Goal: Task Accomplishment & Management: Complete application form

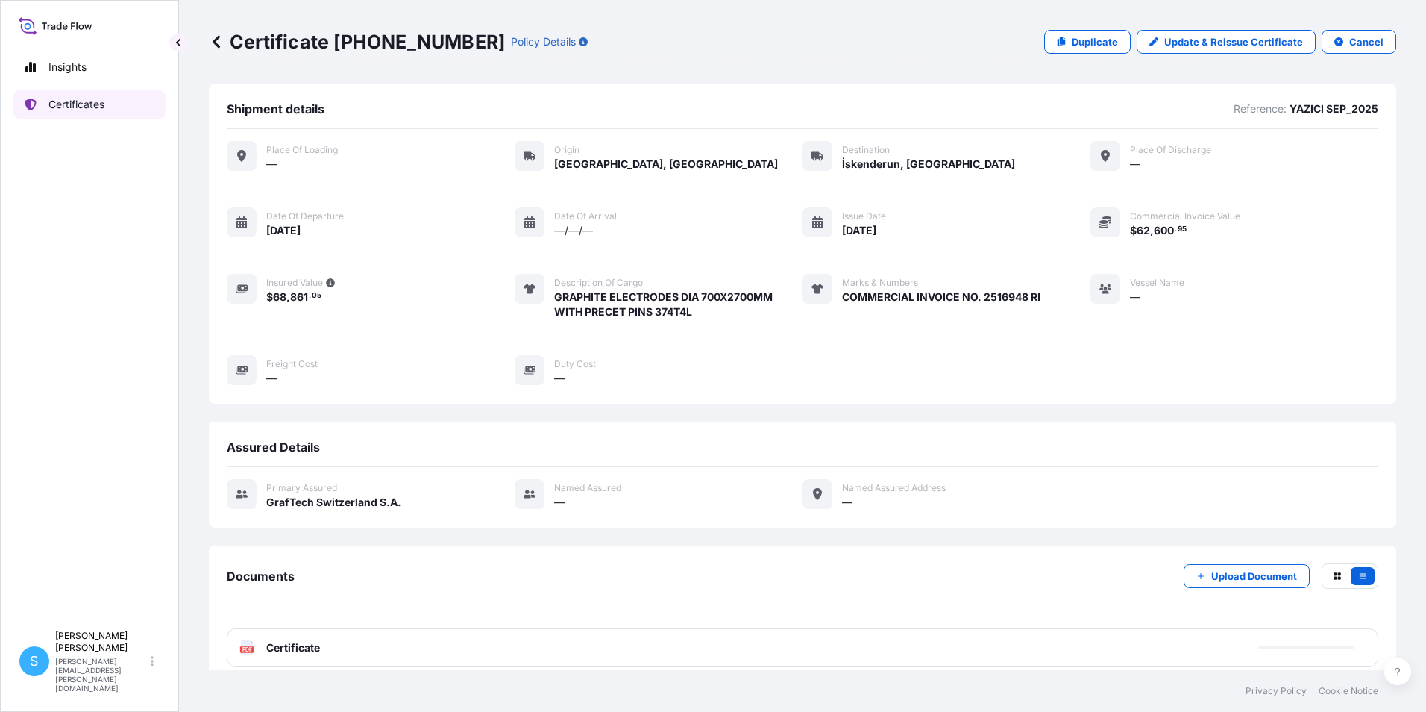
click at [75, 109] on p "Certificates" at bounding box center [76, 104] width 56 height 15
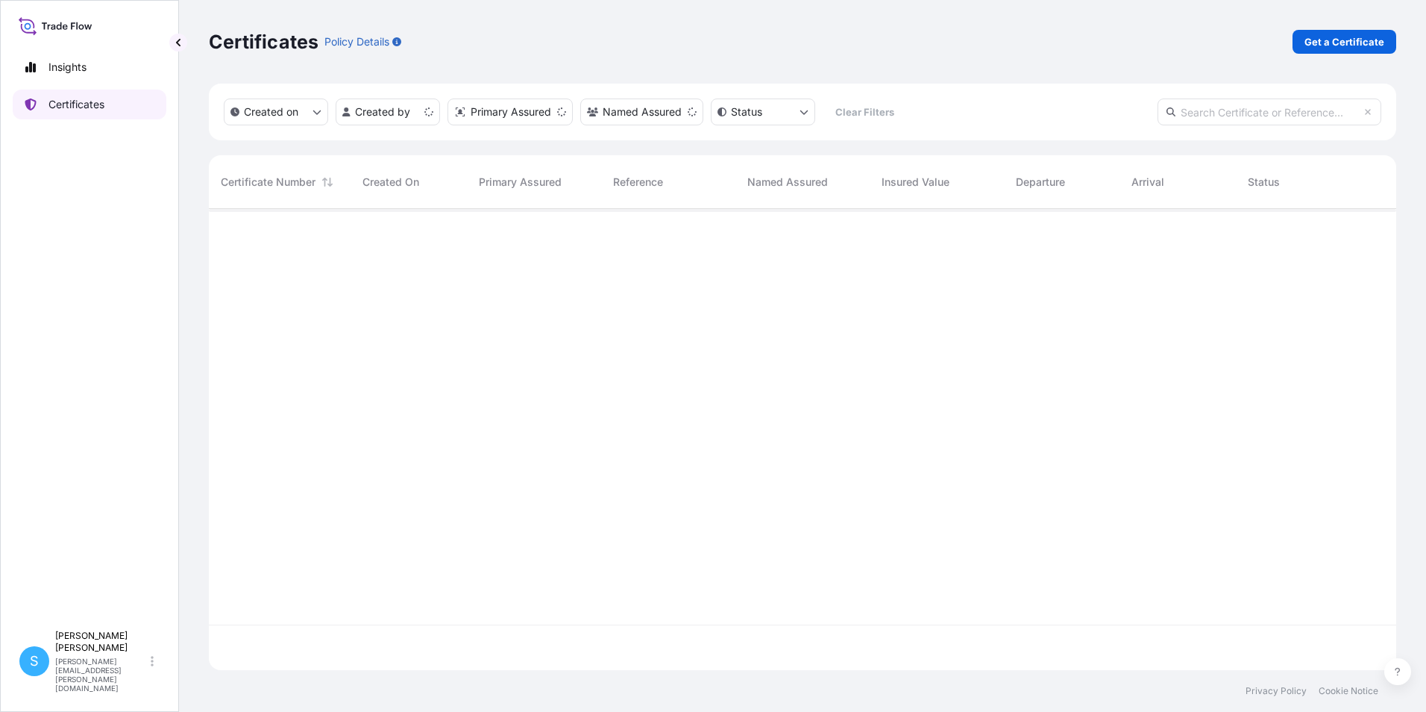
scroll to position [458, 1176]
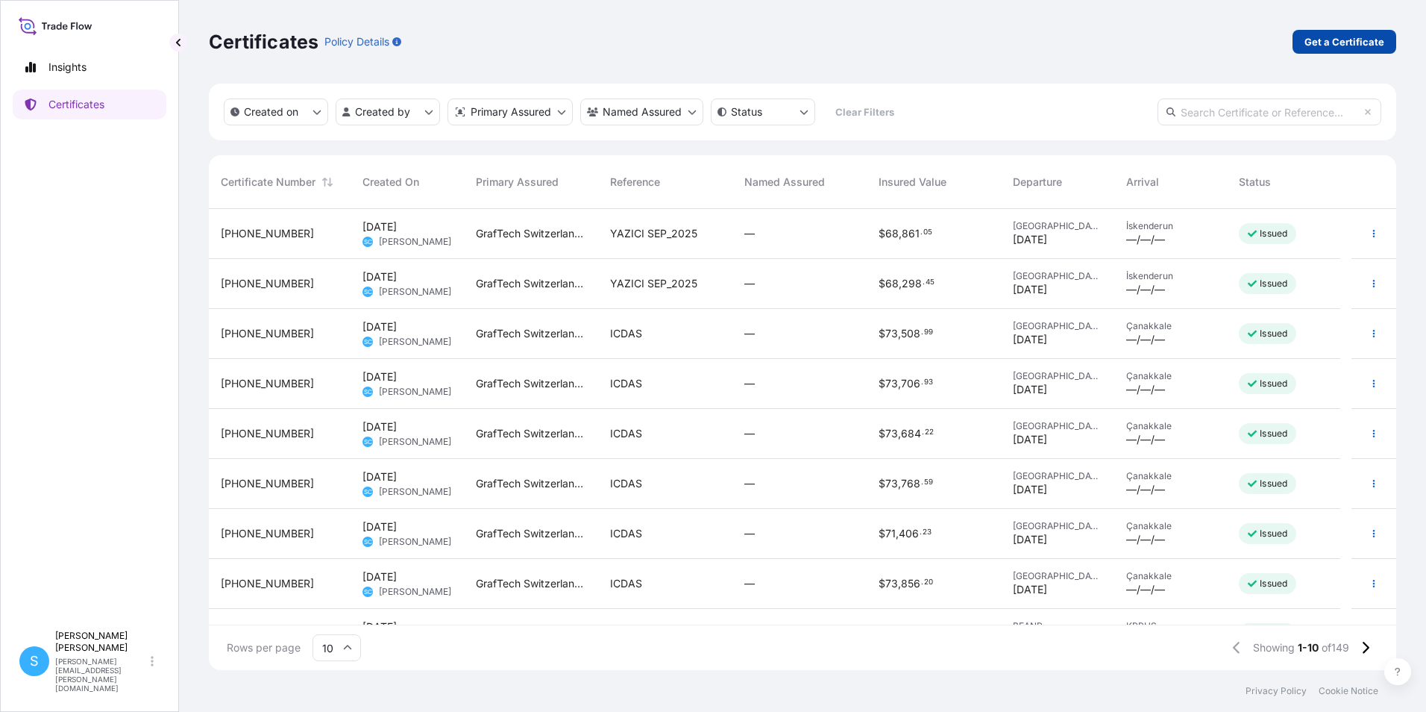
click at [1336, 40] on p "Get a Certificate" at bounding box center [1345, 41] width 80 height 15
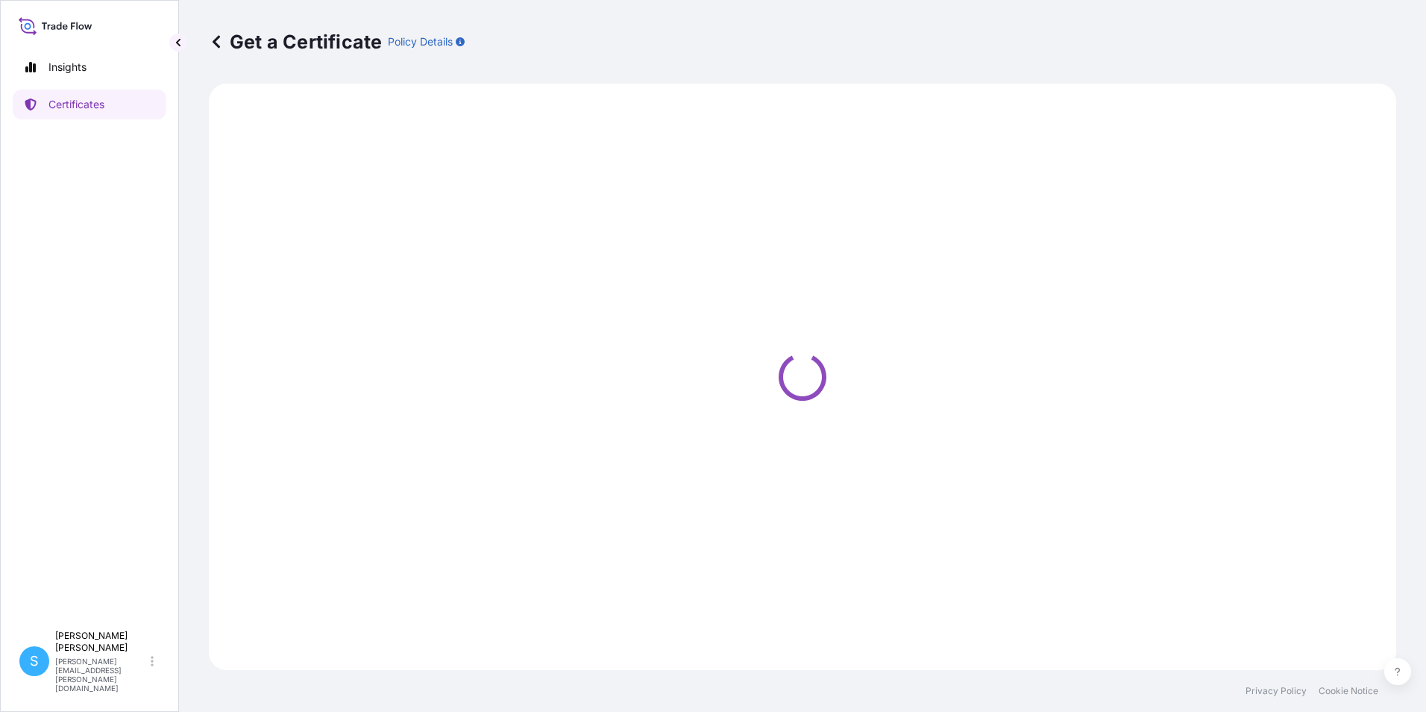
select select "Barge"
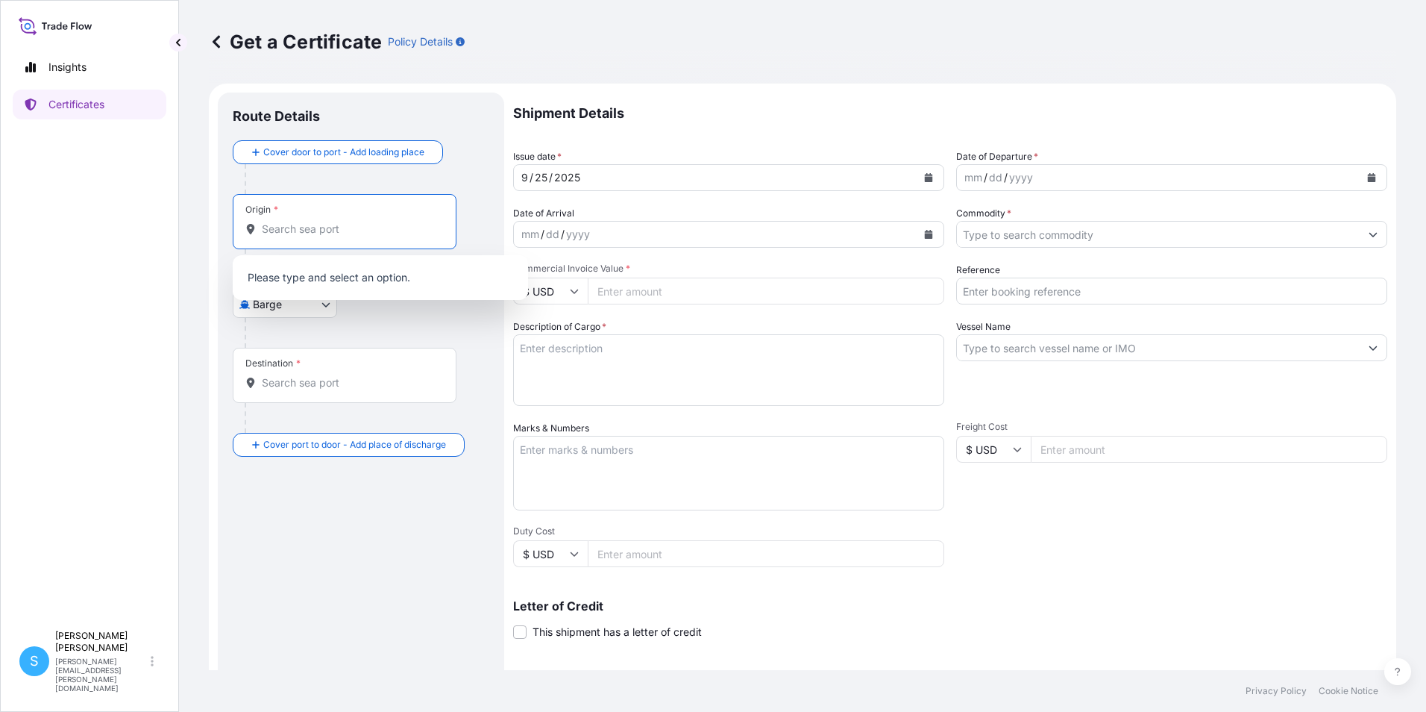
click at [272, 236] on input "Origin *" at bounding box center [350, 229] width 176 height 15
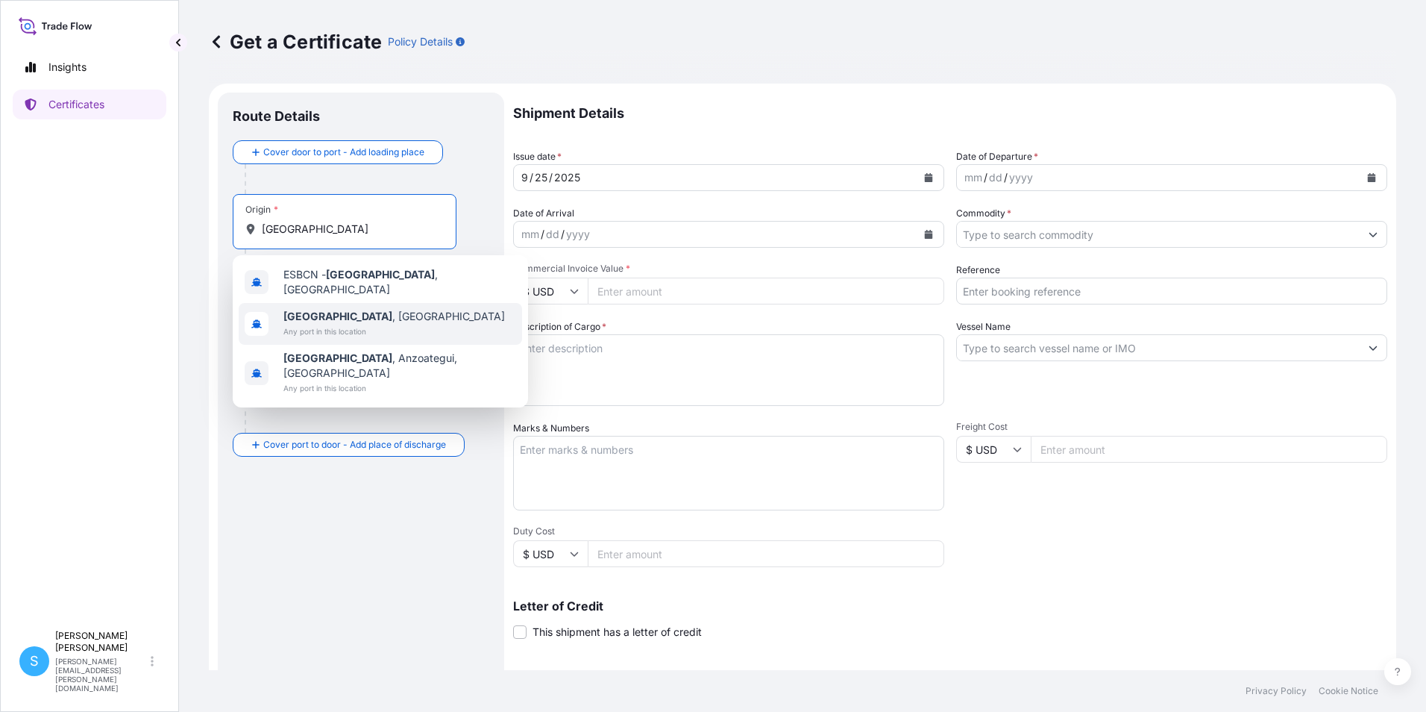
click at [324, 316] on span "[GEOGRAPHIC_DATA] , [GEOGRAPHIC_DATA]" at bounding box center [394, 316] width 222 height 15
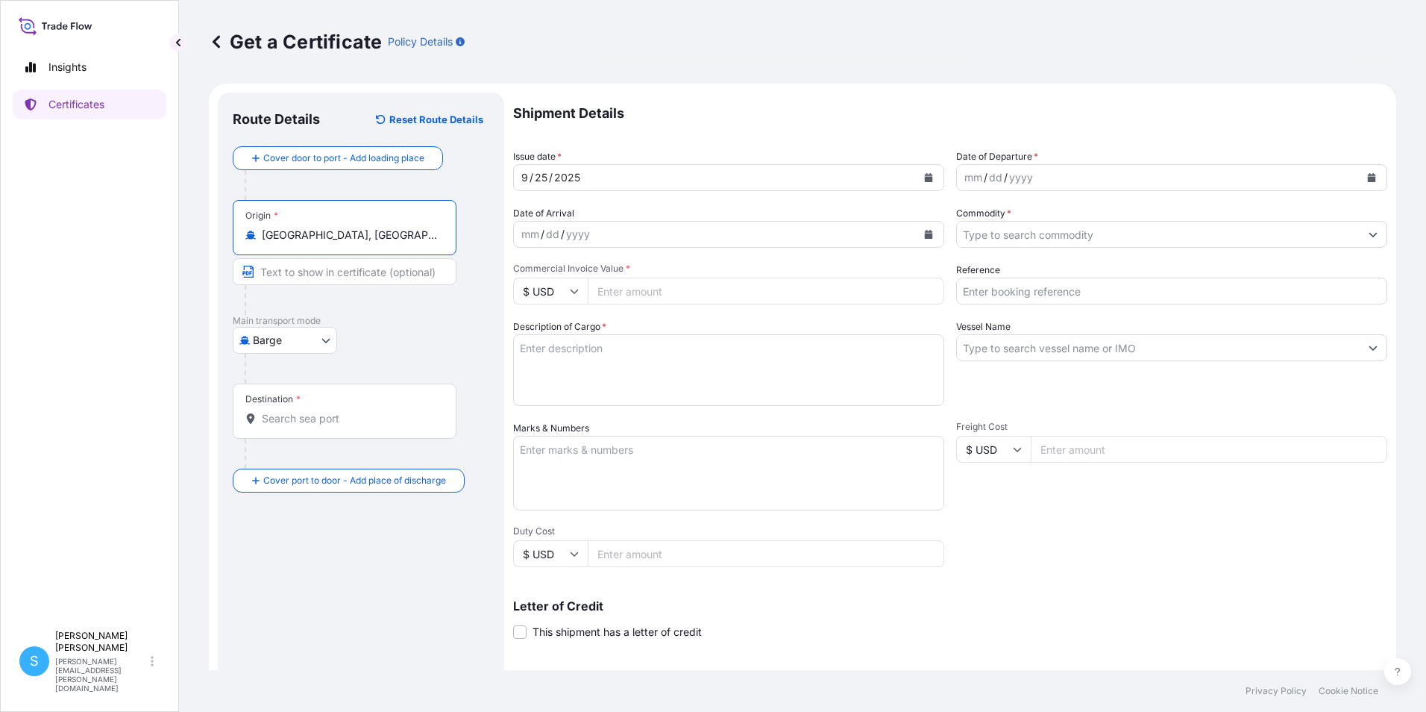
type input "[GEOGRAPHIC_DATA], [GEOGRAPHIC_DATA]"
click at [301, 344] on body "3 options available. Insights Certificates S [PERSON_NAME] [PERSON_NAME][EMAIL_…" at bounding box center [713, 356] width 1426 height 712
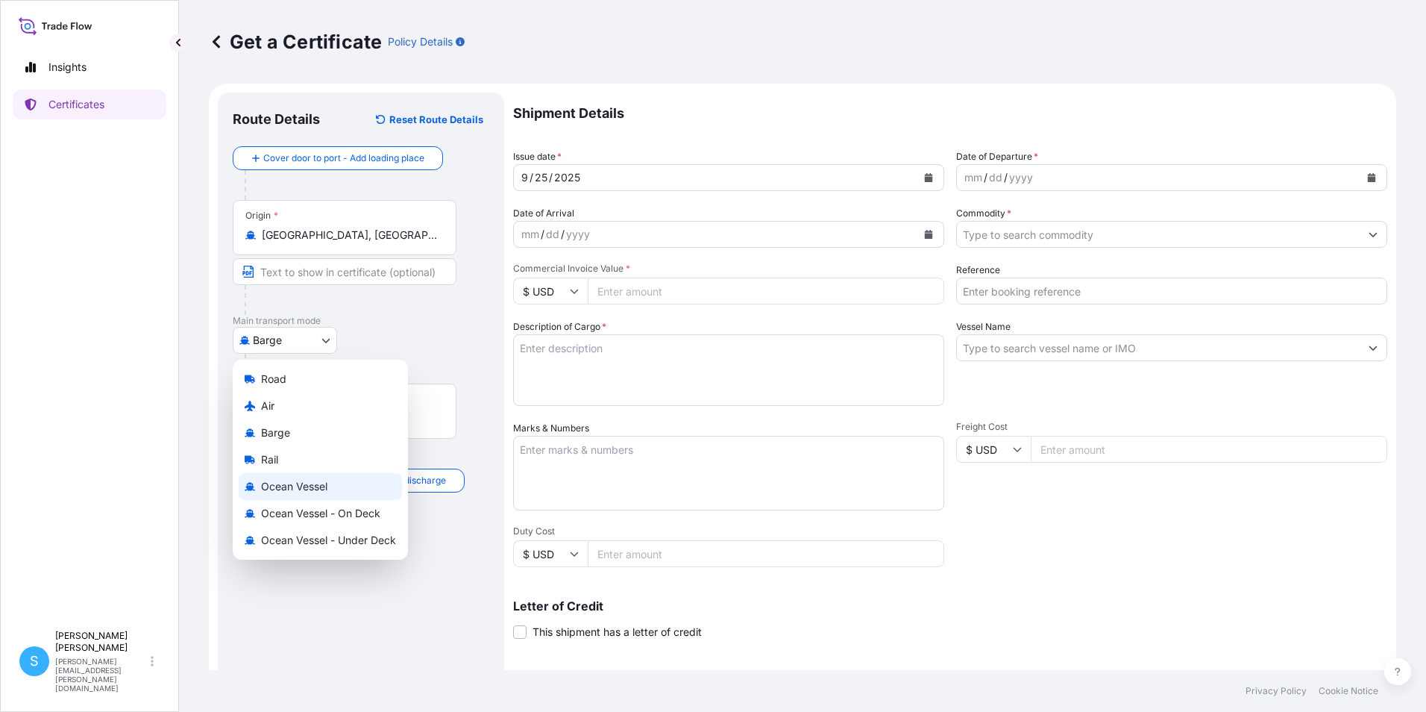
click at [281, 495] on div "Ocean Vessel" at bounding box center [320, 486] width 163 height 27
select select "Ocean Vessel"
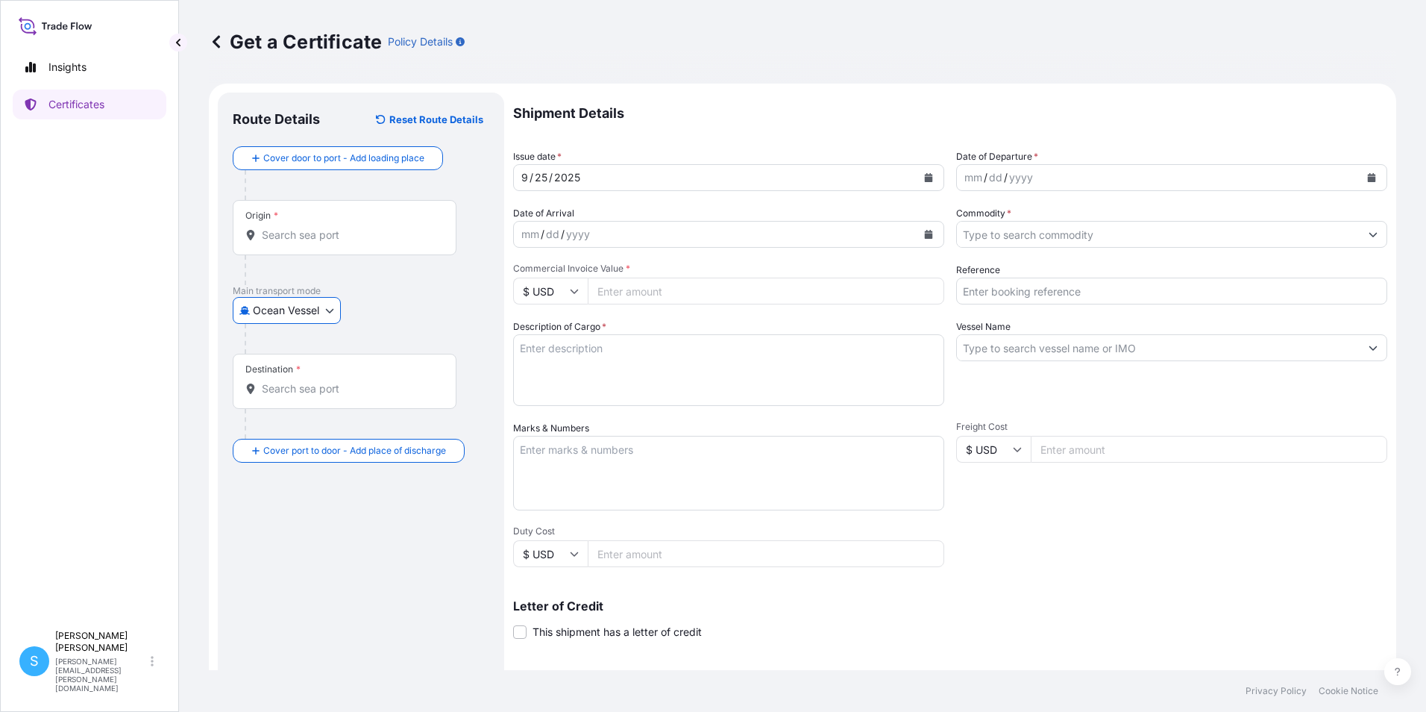
click at [306, 400] on div "Destination *" at bounding box center [345, 381] width 224 height 55
click at [306, 396] on input "Destination *" at bounding box center [350, 388] width 176 height 15
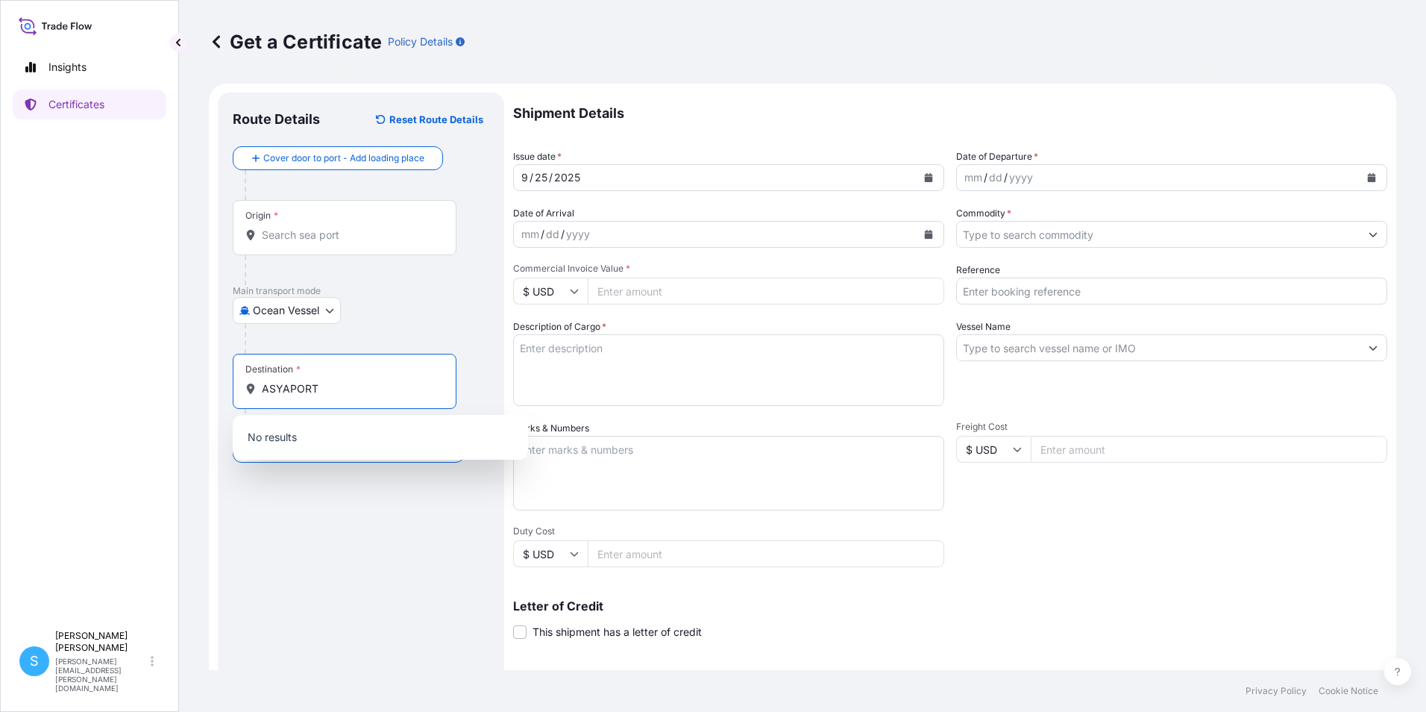
type input "ASYAPORT"
click at [339, 408] on div "Destination * ASYAPORT" at bounding box center [345, 381] width 224 height 55
click at [339, 396] on input "ASYAPORT" at bounding box center [350, 388] width 176 height 15
drag, startPoint x: 349, startPoint y: 393, endPoint x: 259, endPoint y: 377, distance: 91.6
click at [259, 377] on div "Destination * ASYAPORT" at bounding box center [345, 381] width 224 height 55
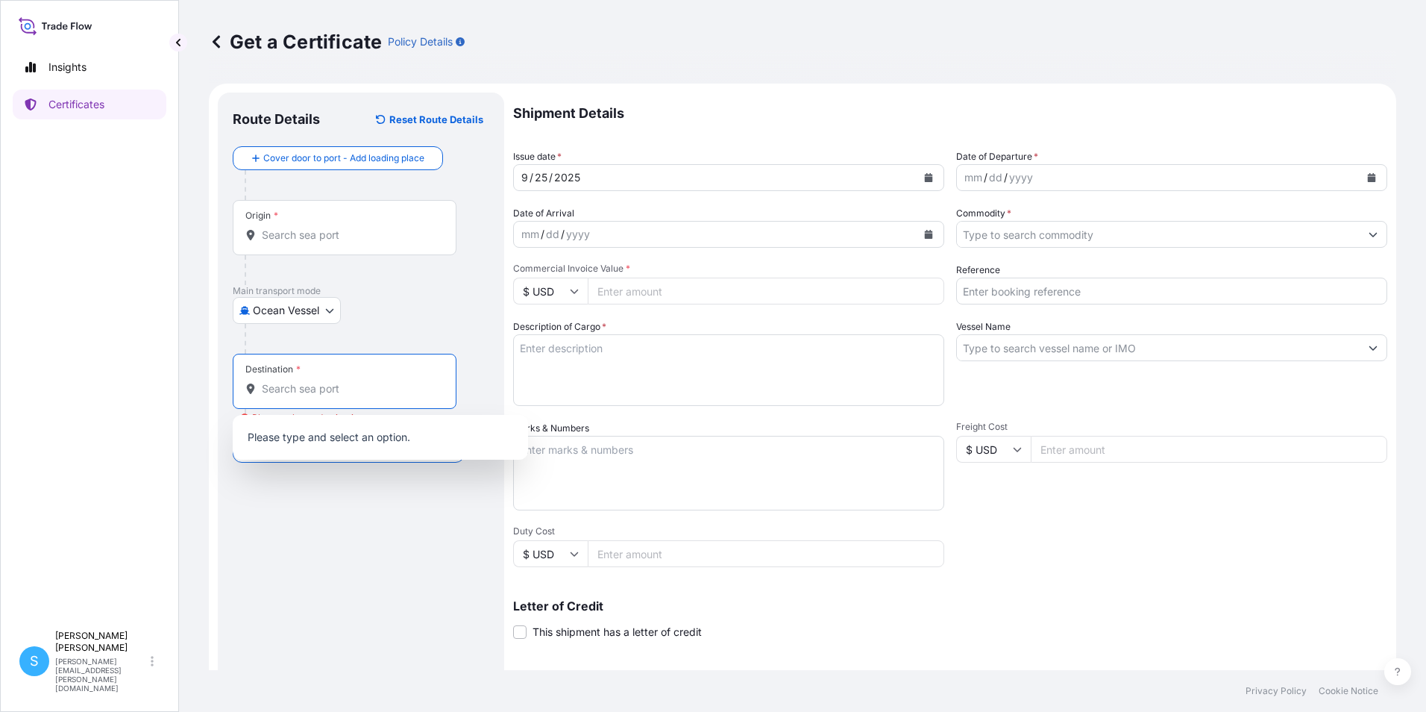
click at [345, 638] on div "Route Details Reset Route Details Cover door to port - Add loading place Place …" at bounding box center [361, 468] width 257 height 723
click at [277, 388] on input "Destination * Please select a destination" at bounding box center [350, 388] width 176 height 15
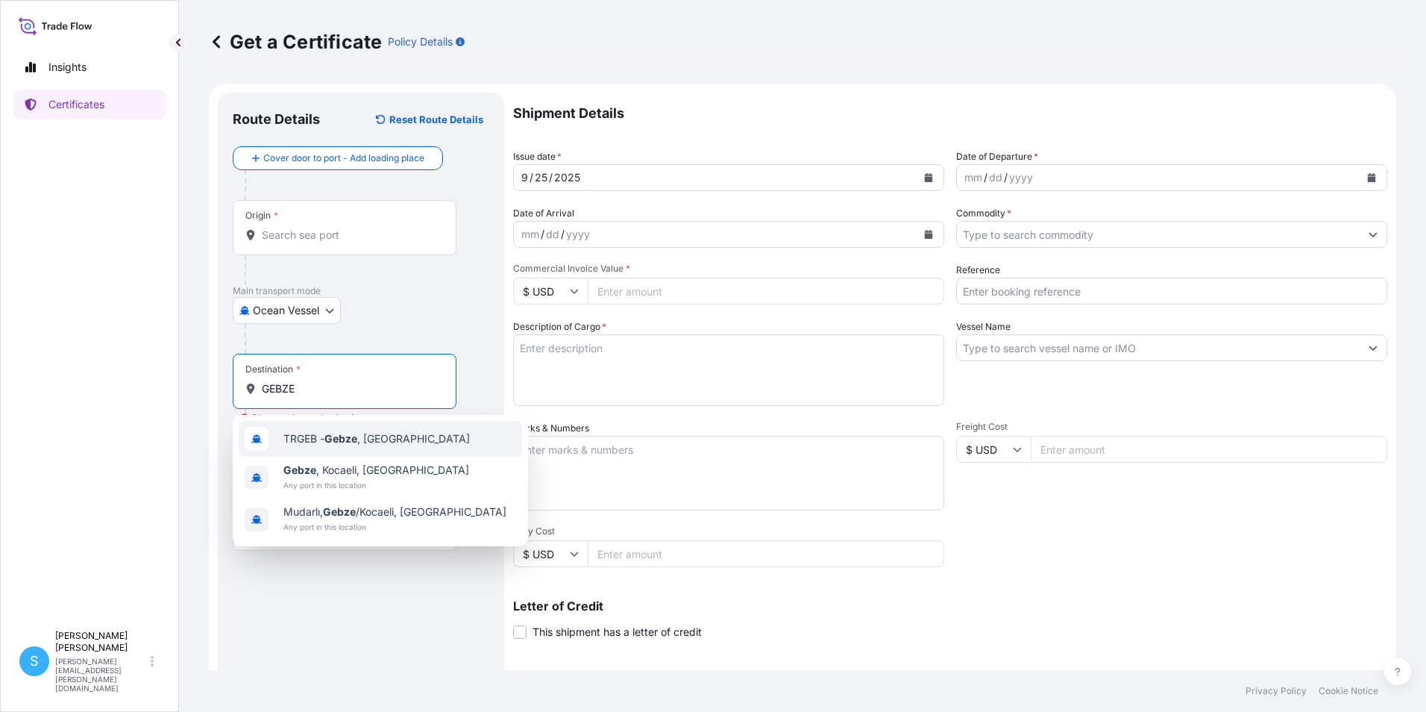
click at [306, 433] on span "TRGEB - Gebze , [GEOGRAPHIC_DATA]" at bounding box center [376, 438] width 186 height 15
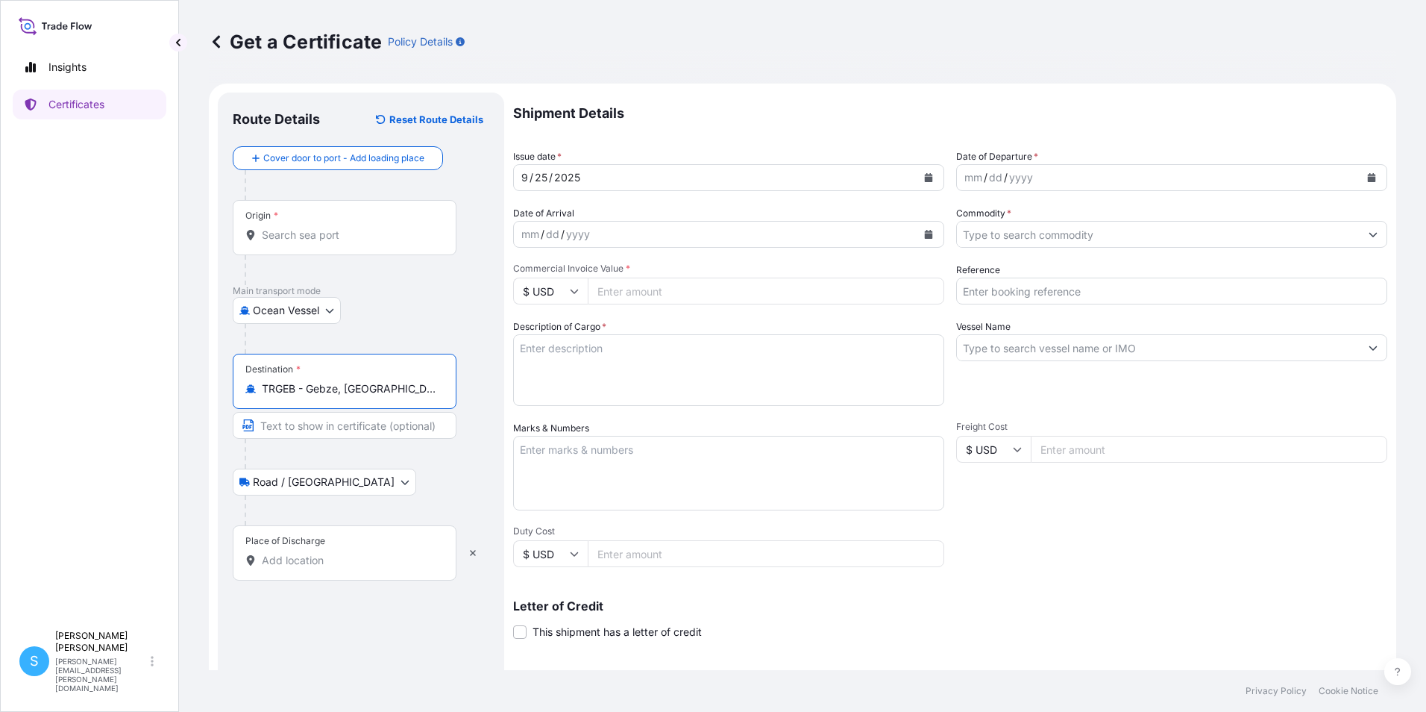
type input "TRGEB - Gebze, [GEOGRAPHIC_DATA]"
click at [280, 425] on input "Text to appear on certificate" at bounding box center [345, 425] width 224 height 27
type input "ASYA [GEOGRAPHIC_DATA]"
click at [393, 478] on div "Road / [GEOGRAPHIC_DATA] / Inland" at bounding box center [361, 481] width 257 height 27
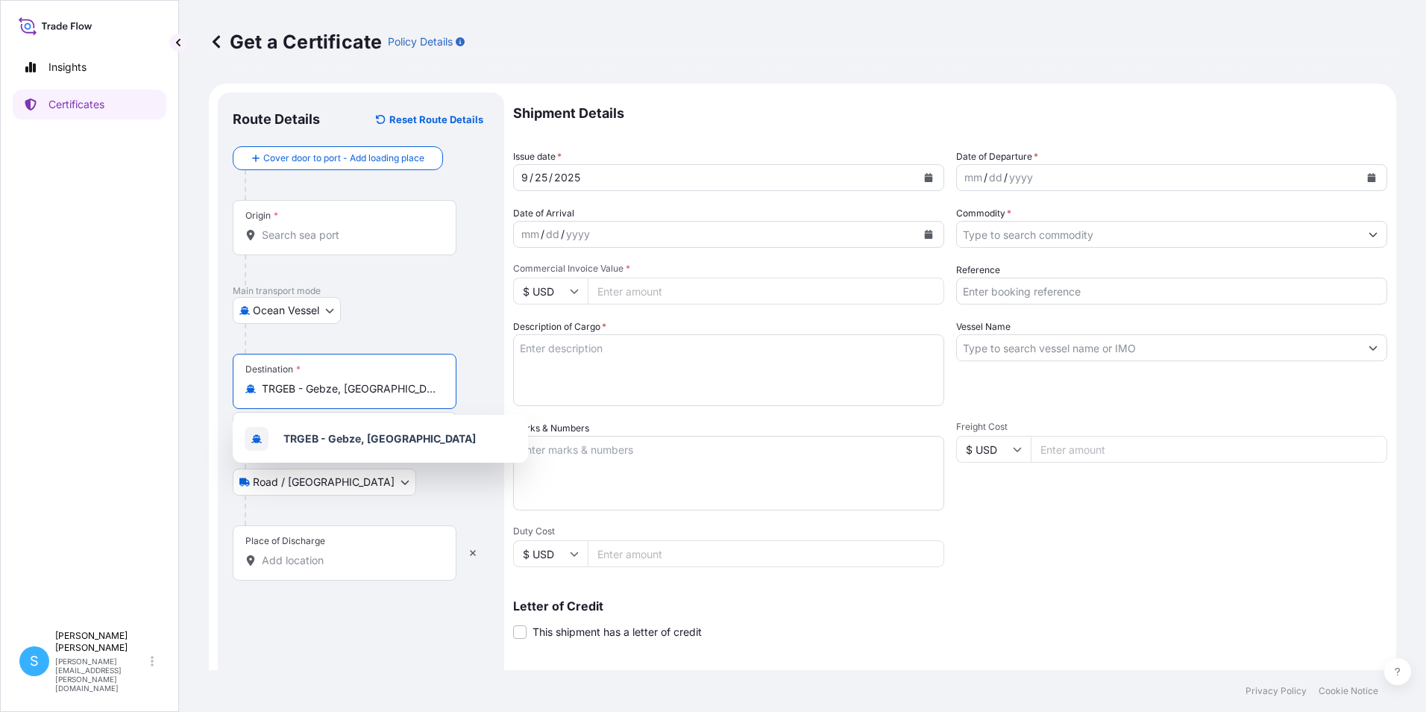
drag, startPoint x: 405, startPoint y: 395, endPoint x: 251, endPoint y: 390, distance: 153.8
click at [252, 390] on div "TRGEB - Gebze, [GEOGRAPHIC_DATA]" at bounding box center [344, 388] width 198 height 15
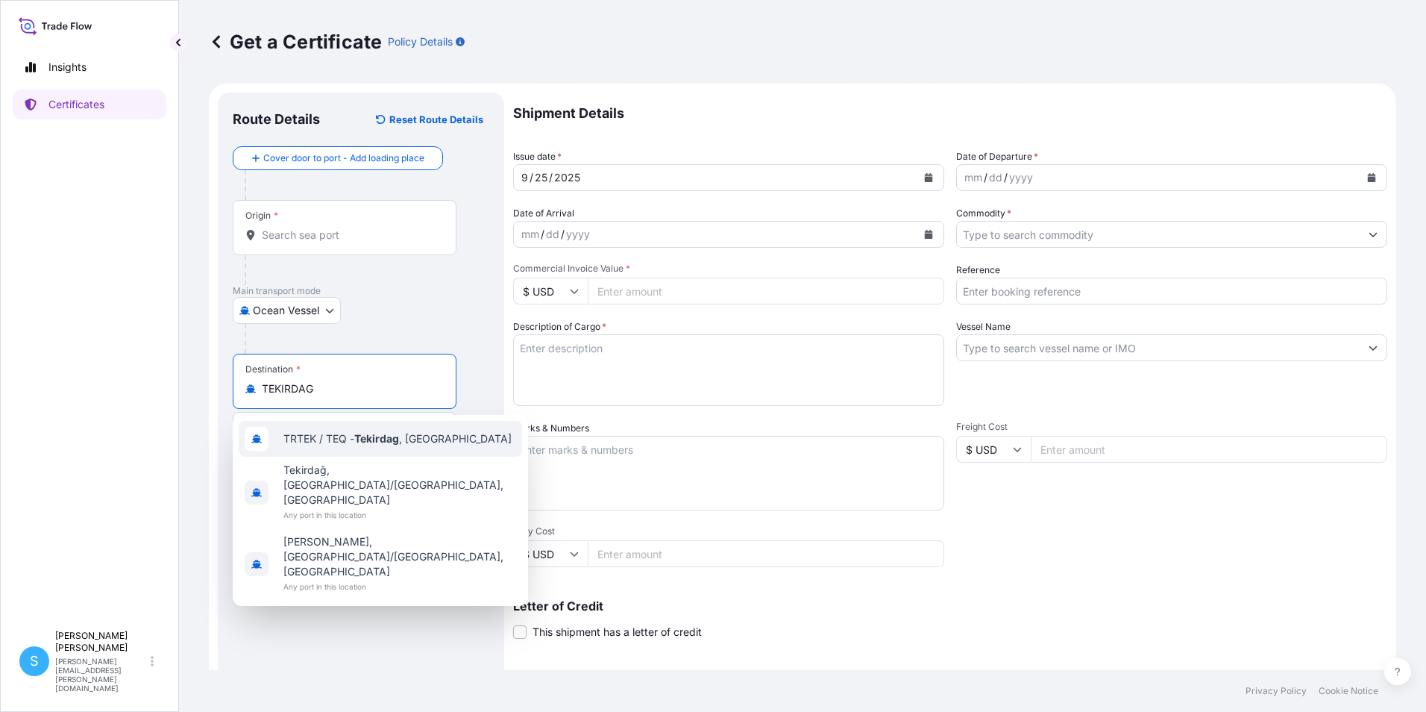
click at [303, 442] on span "TRTEK / TEQ - Tekirdag , [GEOGRAPHIC_DATA]" at bounding box center [397, 438] width 228 height 15
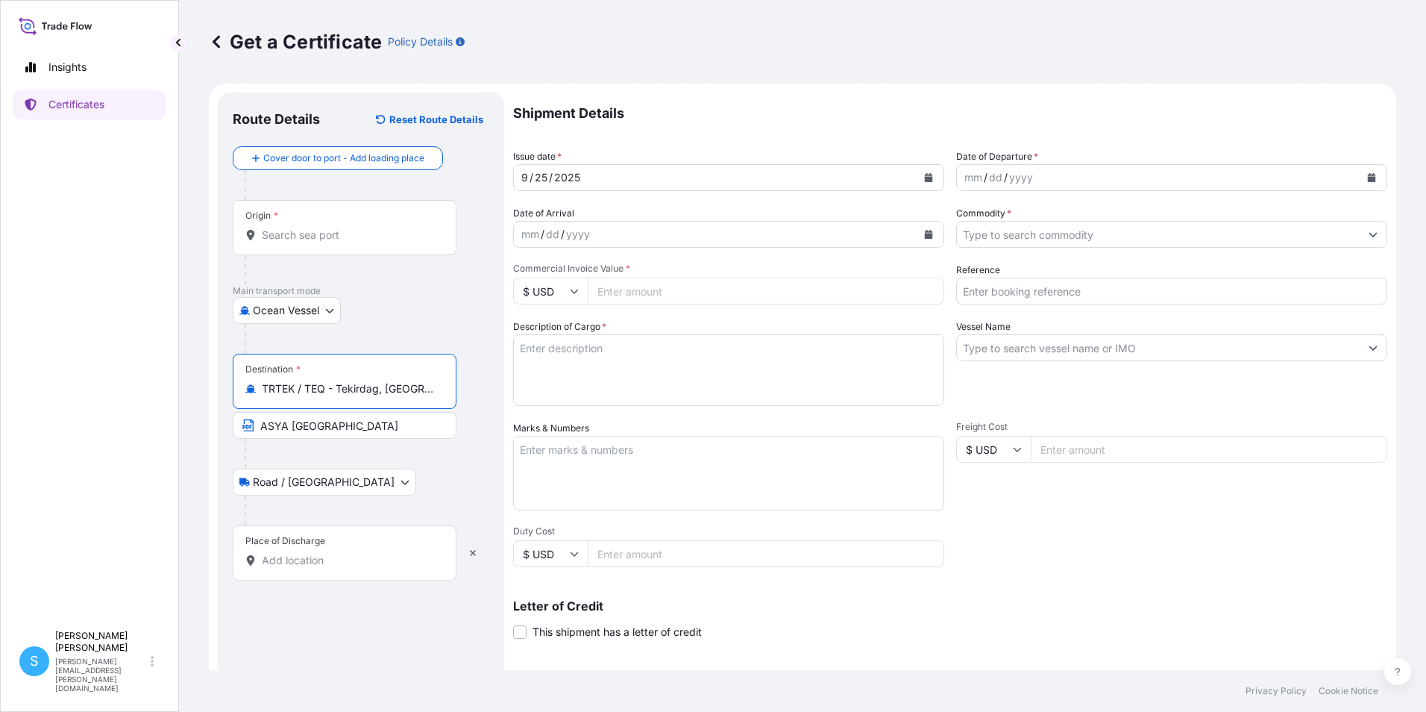
type input "TRTEK / TEQ - Tekirdag, [GEOGRAPHIC_DATA]"
click at [1367, 175] on icon "Calendar" at bounding box center [1371, 177] width 9 height 9
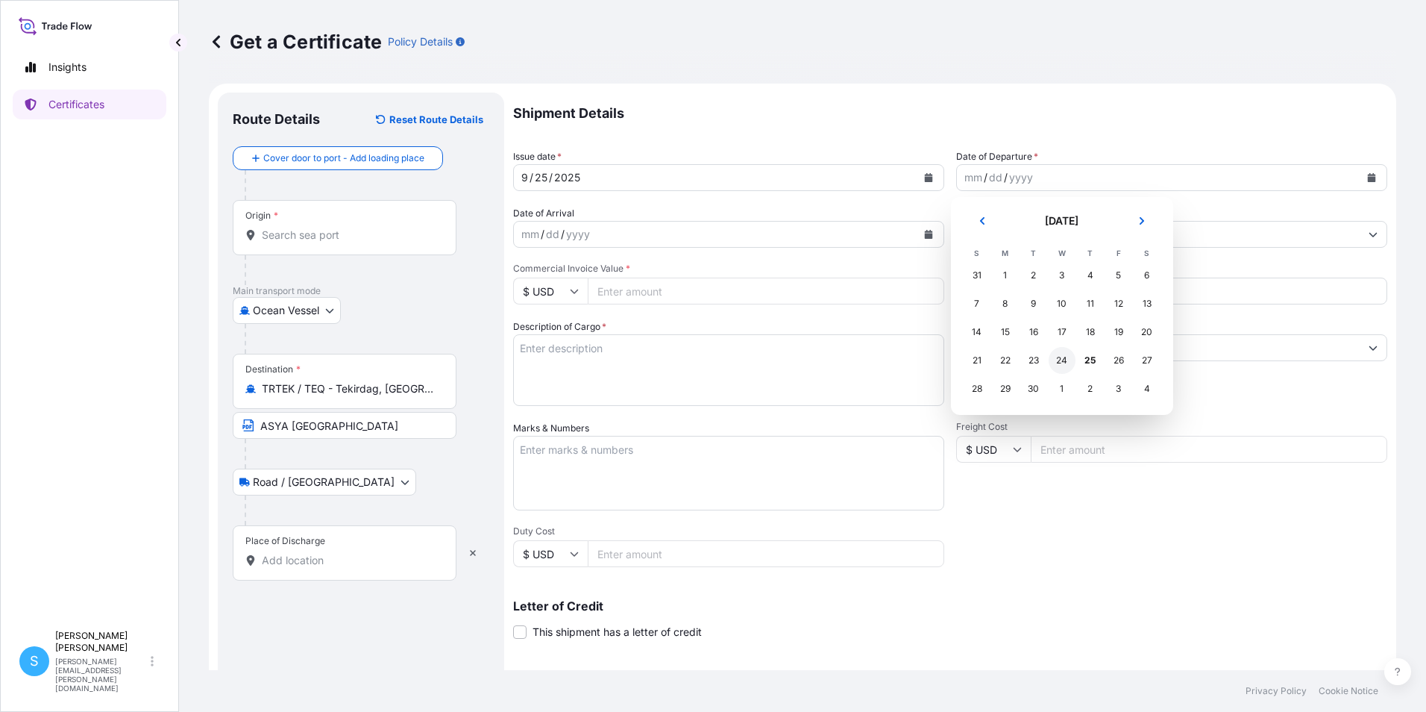
click at [1067, 368] on div "24" at bounding box center [1062, 360] width 27 height 27
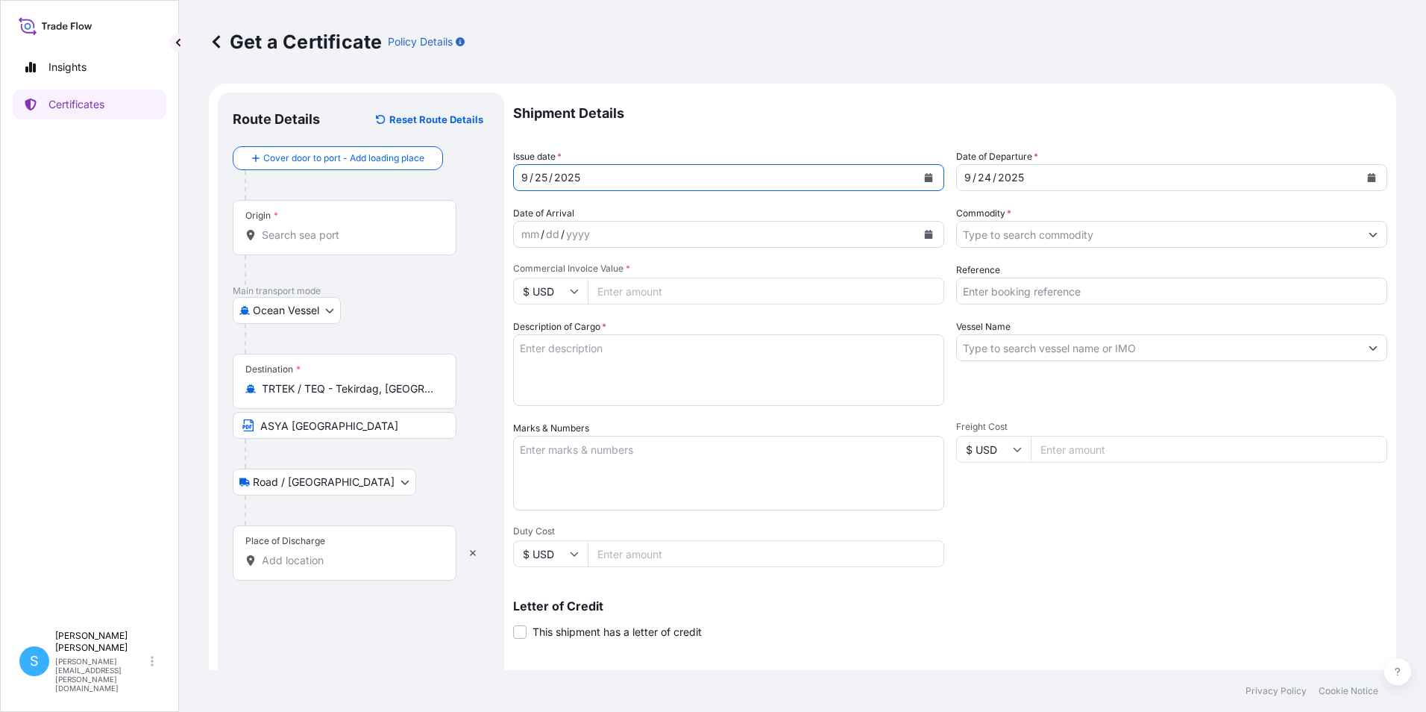
click at [630, 184] on div "[DATE]" at bounding box center [715, 177] width 403 height 27
click at [986, 238] on input "Commodity *" at bounding box center [1158, 234] width 403 height 27
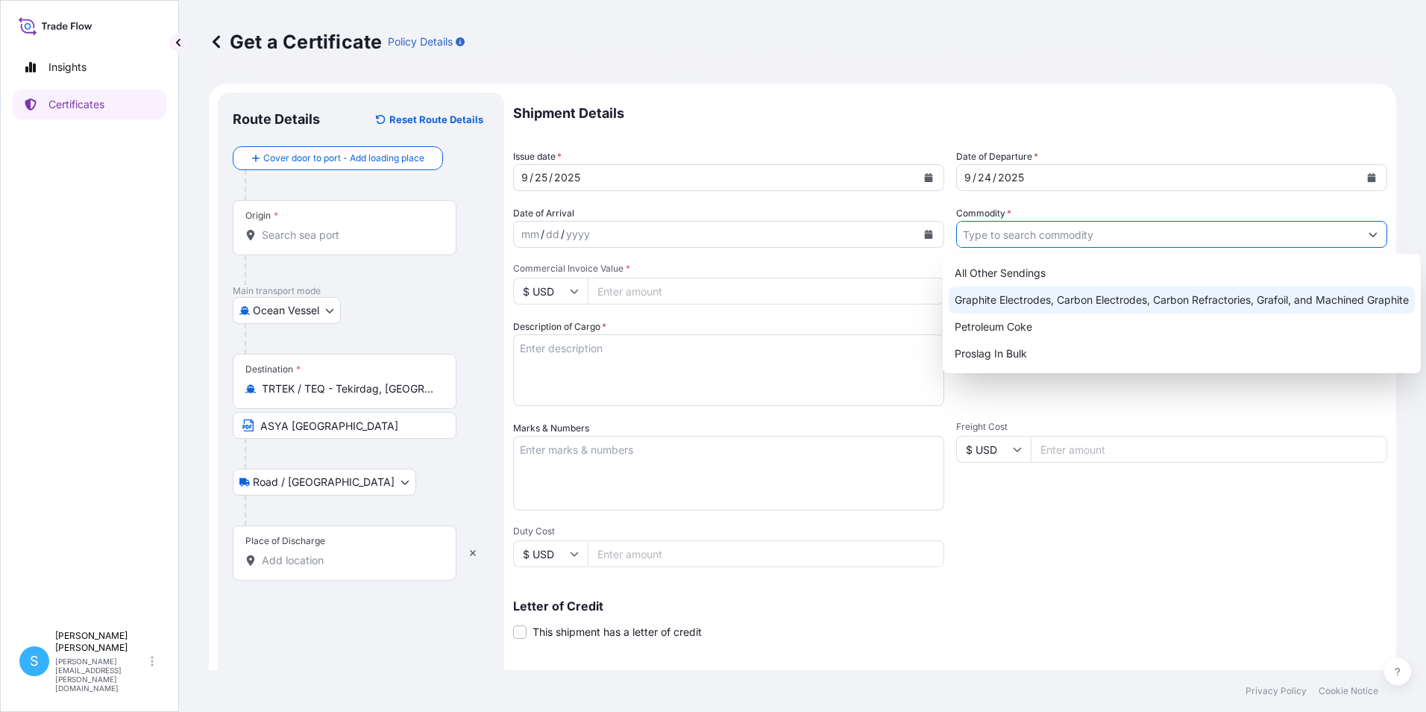
click at [1029, 301] on div "Graphite Electrodes, Carbon Electrodes, Carbon Refractories, Grafoil, and Machi…" at bounding box center [1182, 299] width 466 height 27
type input "Graphite Electrodes, Carbon Electrodes, Carbon Refractories, Grafoil, and Machi…"
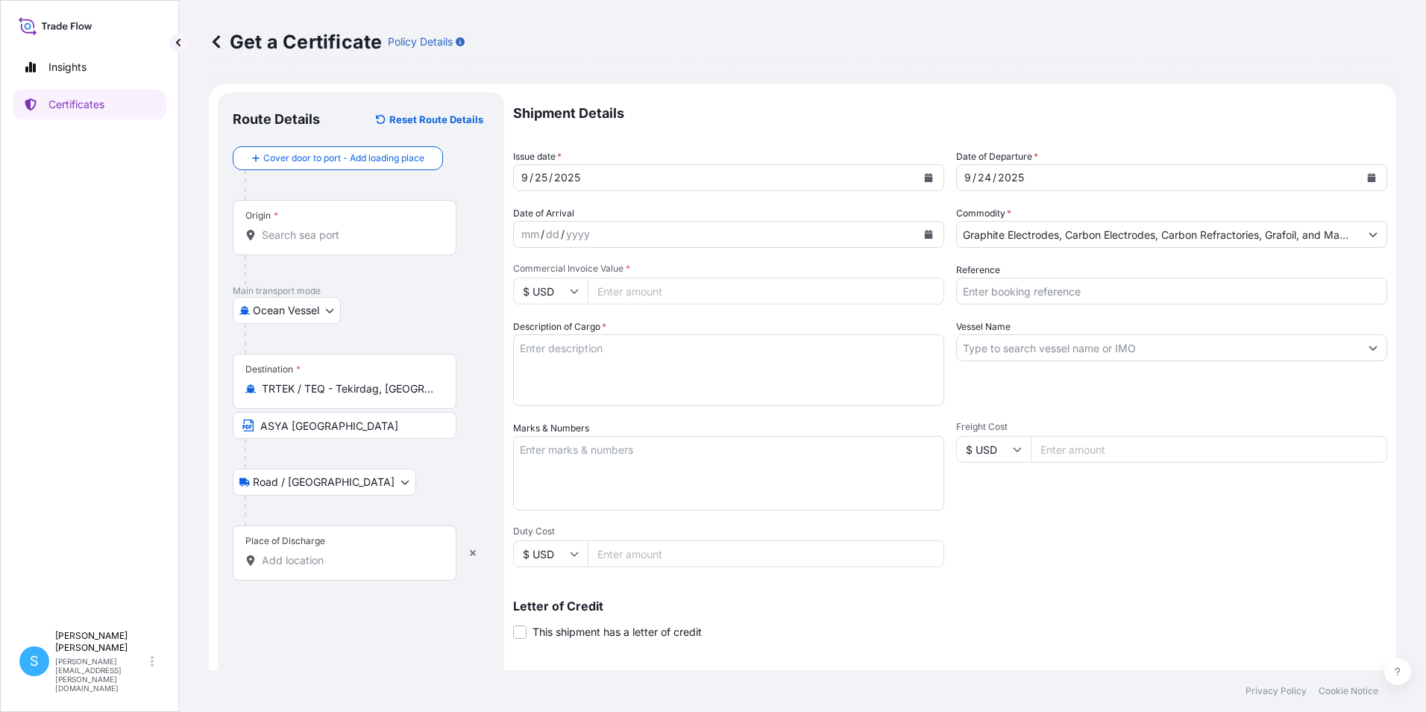
click at [685, 291] on input "Commercial Invoice Value *" at bounding box center [766, 290] width 357 height 27
type input "132179.35"
click at [648, 353] on textarea "Description of Cargo *" at bounding box center [728, 370] width 431 height 72
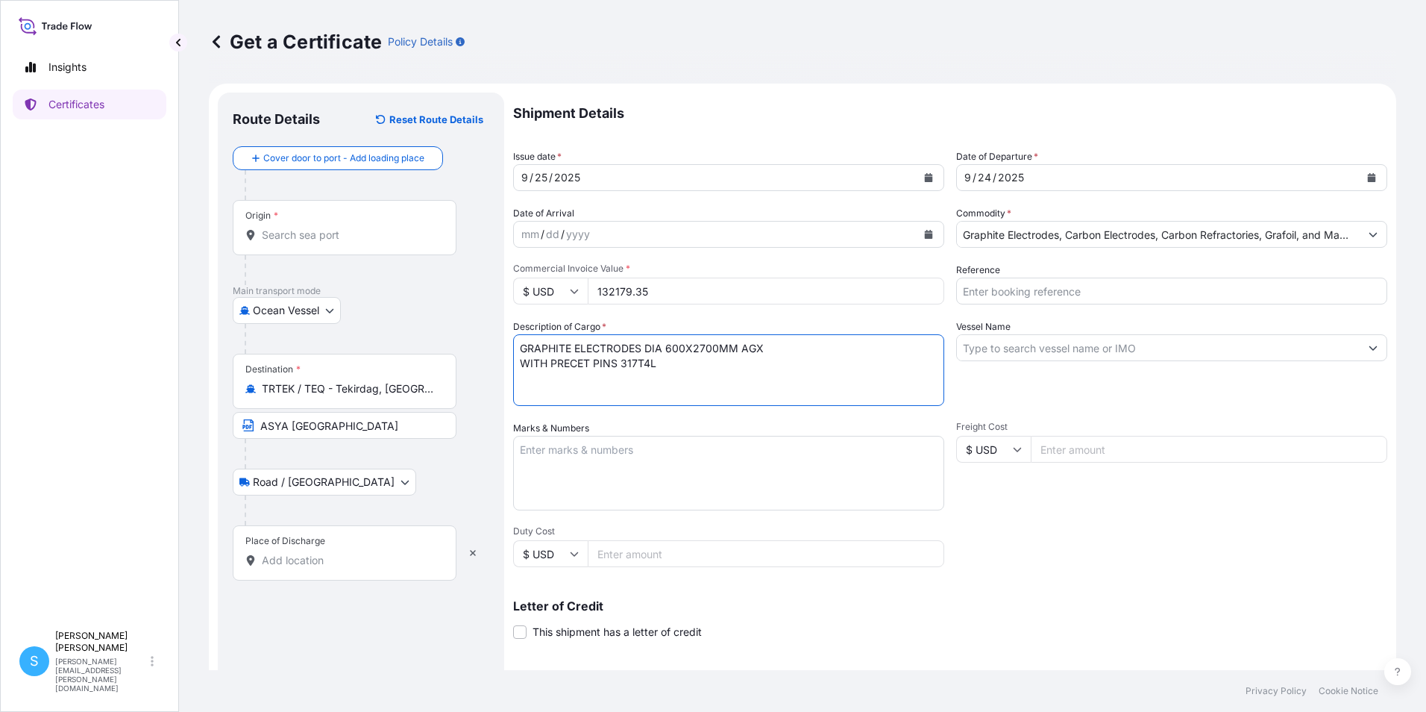
type textarea "GRAPHITE ELECTRODES DIA 600X2700MM AGX WITH PRECET PINS 317T4L"
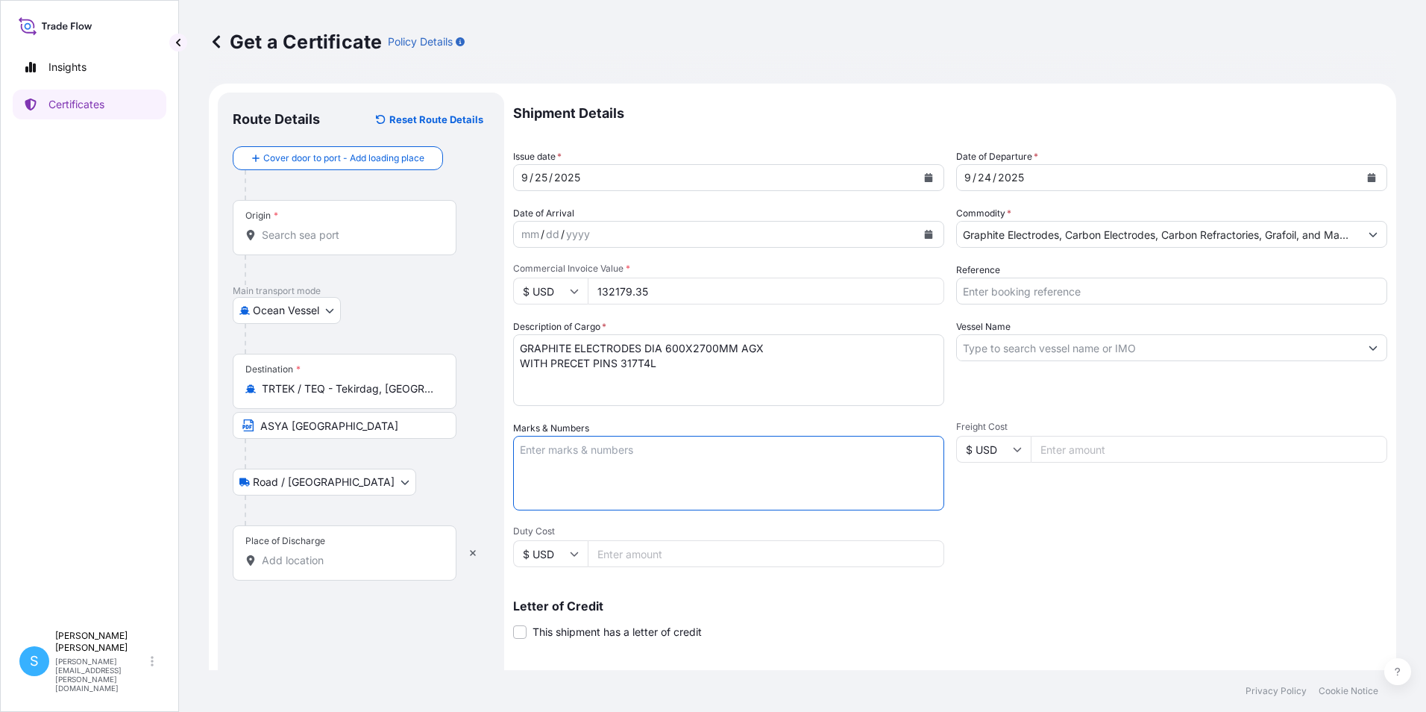
click at [643, 463] on textarea "Marks & Numbers" at bounding box center [728, 473] width 431 height 75
type textarea "COMMERCIAL INVOICE 2513332 RI"
click at [1112, 298] on input "Reference" at bounding box center [1171, 290] width 431 height 27
type input "KAPTAN - 2ND LOT SEP_2025"
click at [999, 345] on input "Vessel Name" at bounding box center [1158, 347] width 403 height 27
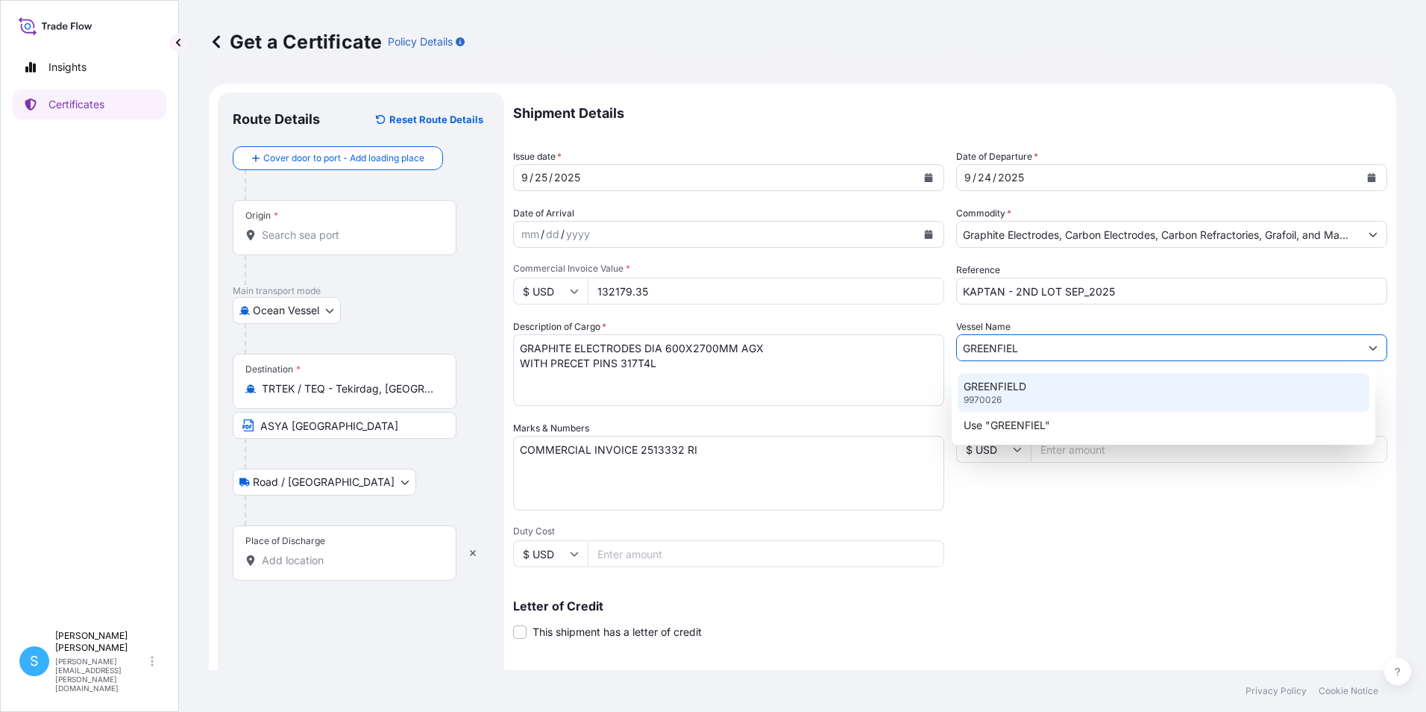
click at [1046, 380] on div "GREENFIELD 9970026" at bounding box center [1164, 392] width 413 height 39
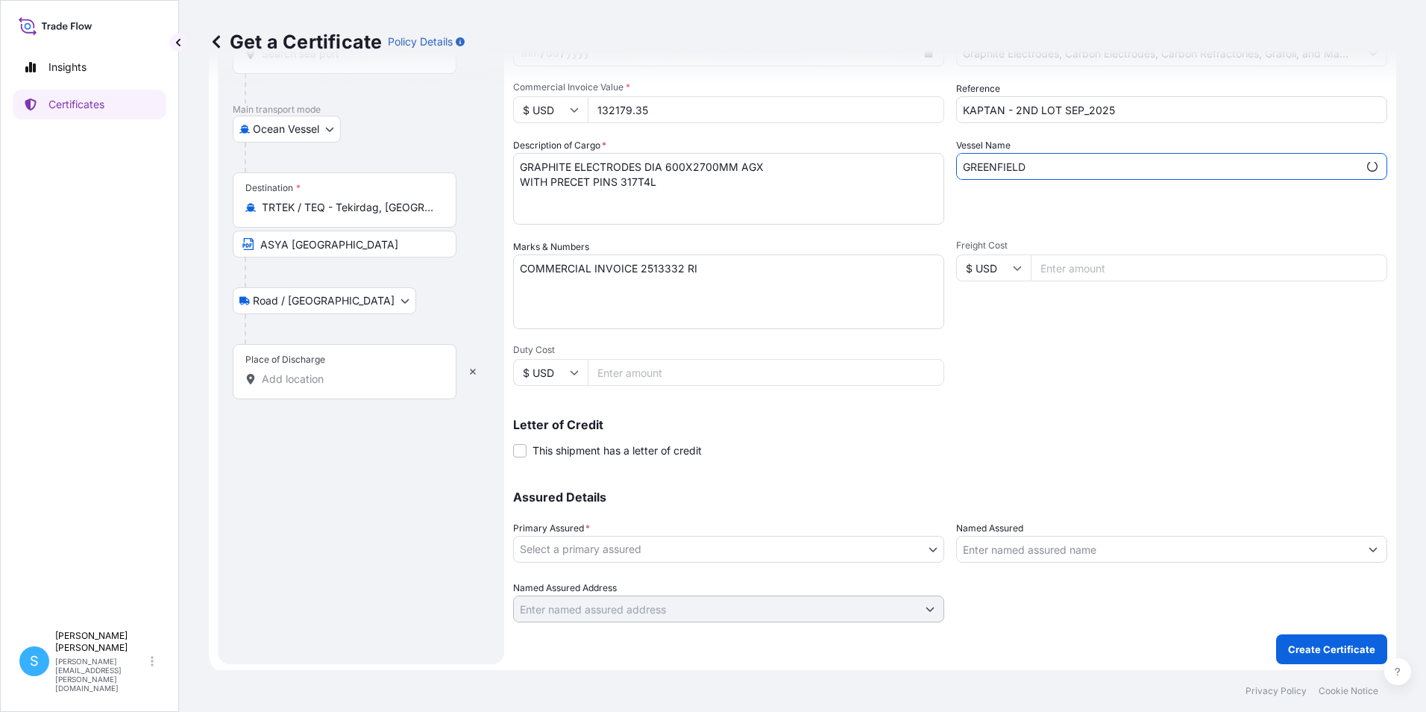
scroll to position [184, 0]
type input "GREENFIELD"
click at [586, 540] on body "1 option available. 2 options available. 1 option available. Insights Certifica…" at bounding box center [713, 356] width 1426 height 712
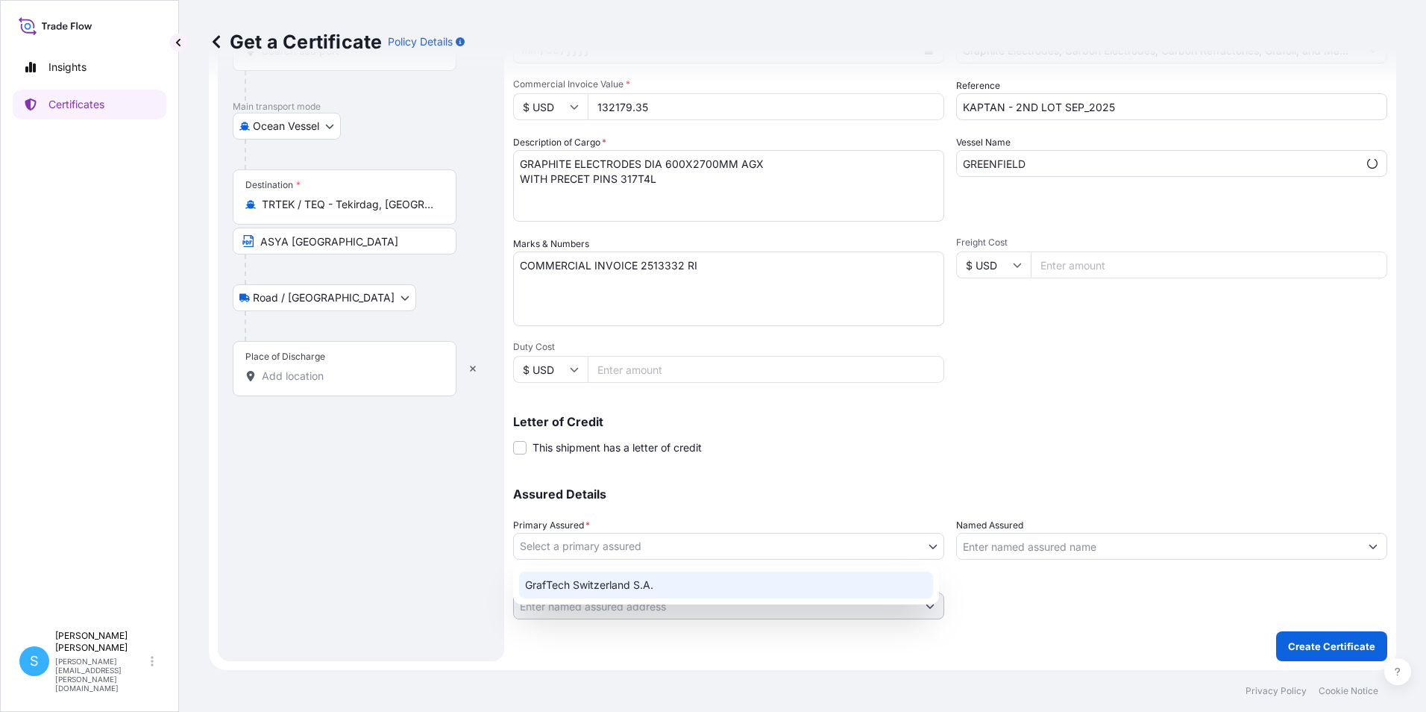
click at [608, 590] on div "GrafTech Switzerland S.A." at bounding box center [726, 584] width 414 height 27
select select "31801"
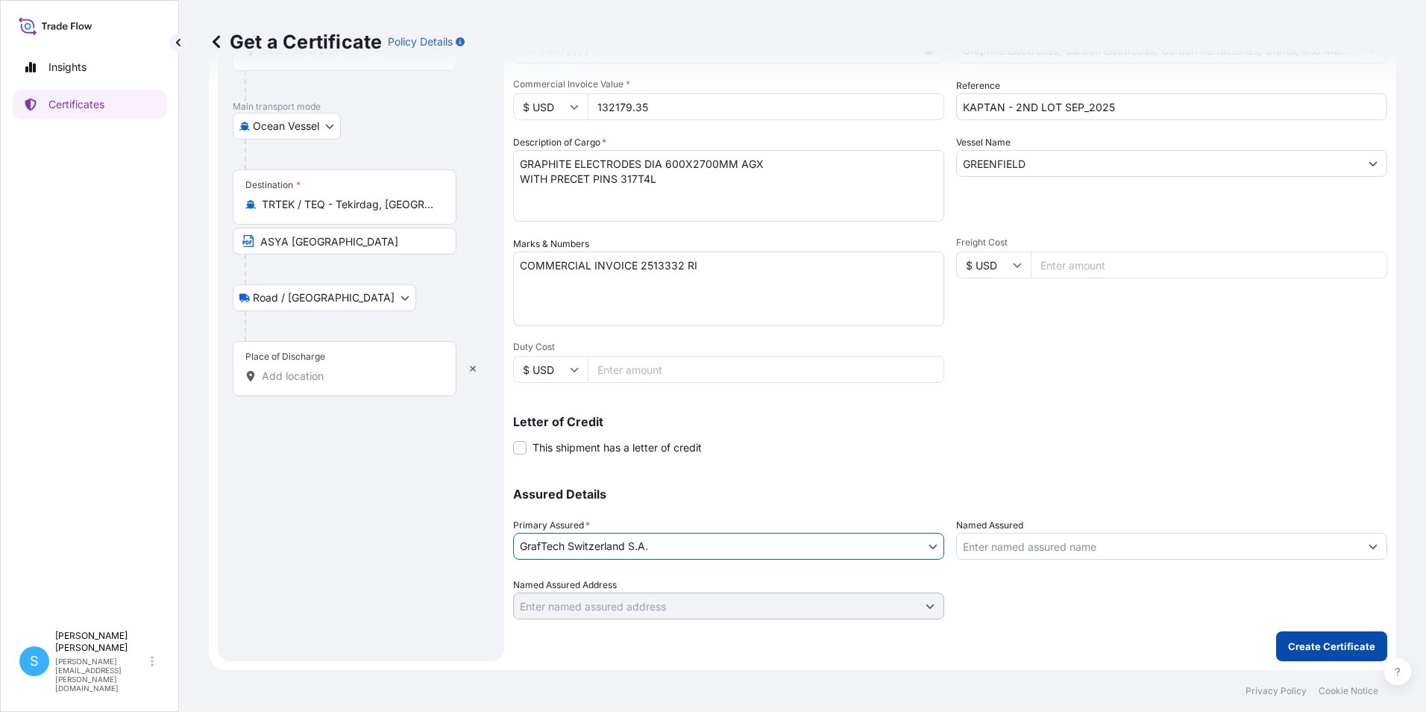
click at [1315, 653] on button "Create Certificate" at bounding box center [1331, 646] width 111 height 30
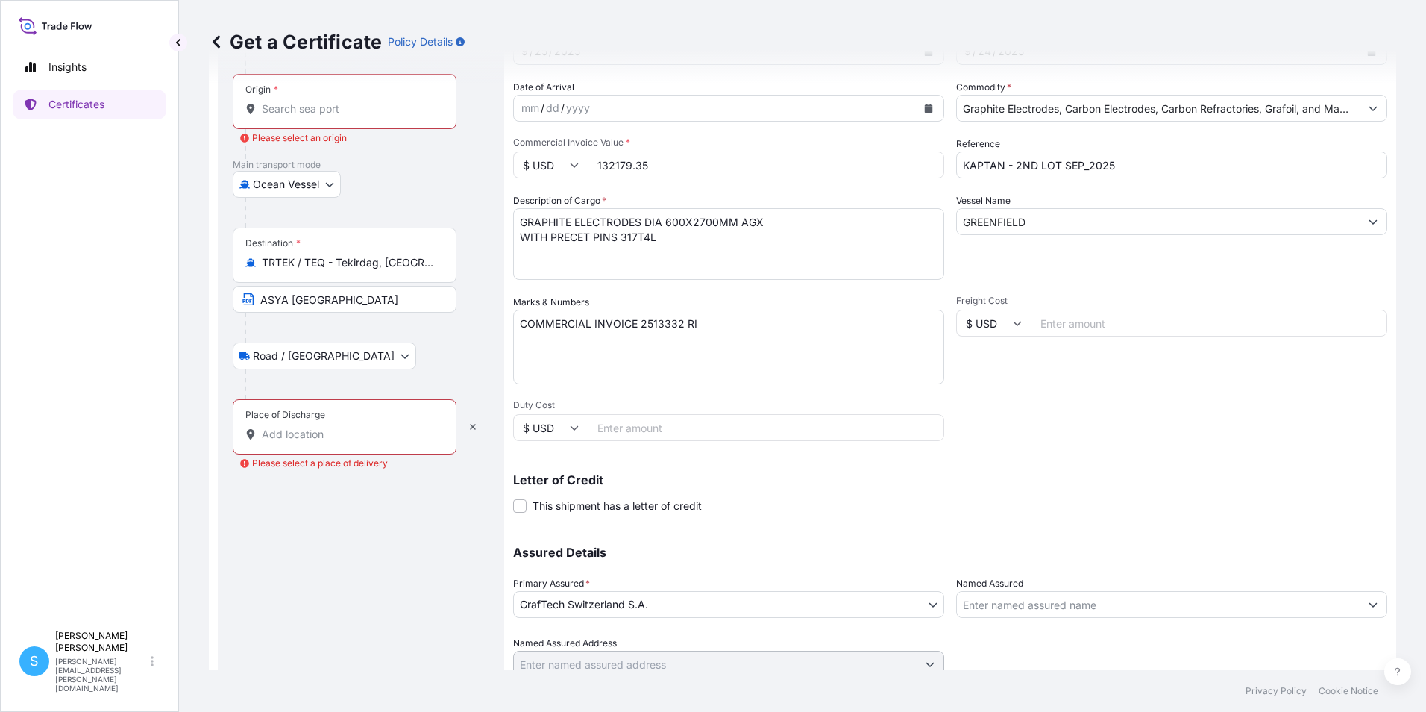
scroll to position [0, 0]
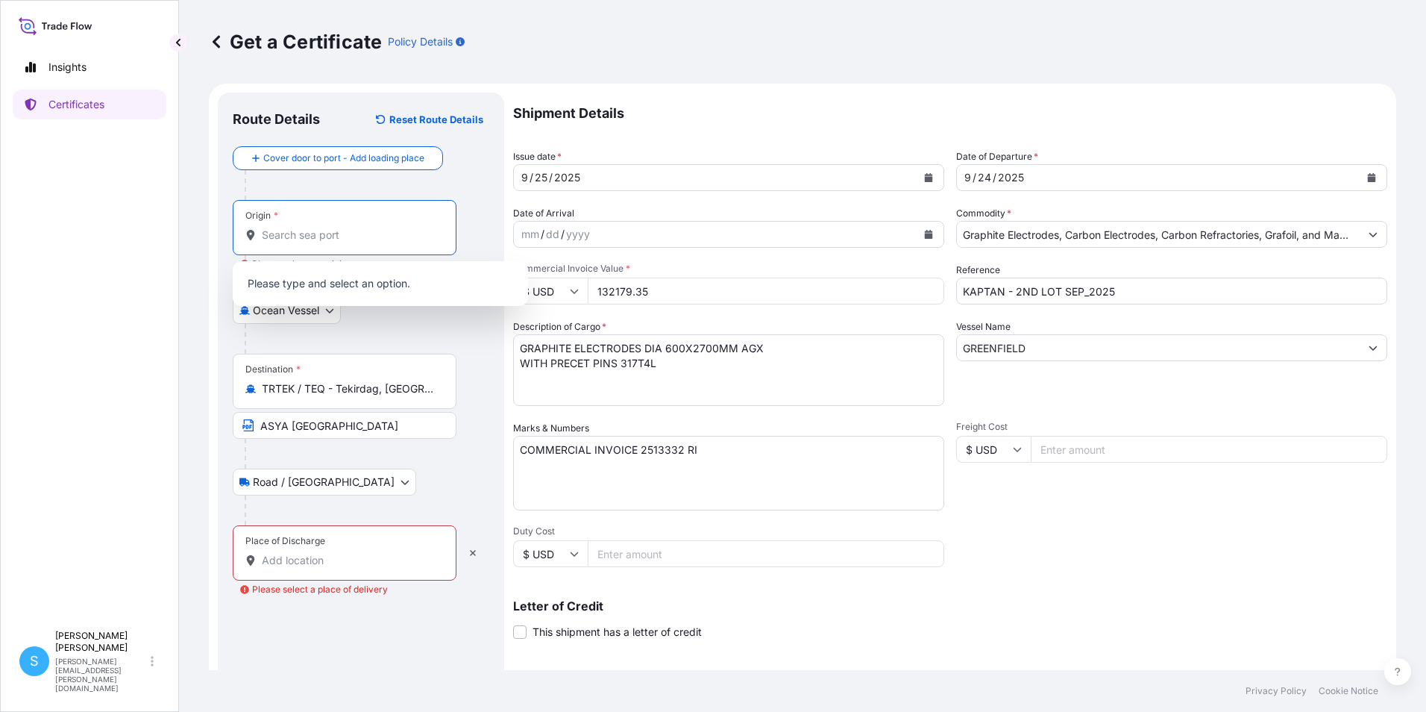
click at [326, 233] on input "Origin * Please select an origin" at bounding box center [350, 235] width 176 height 15
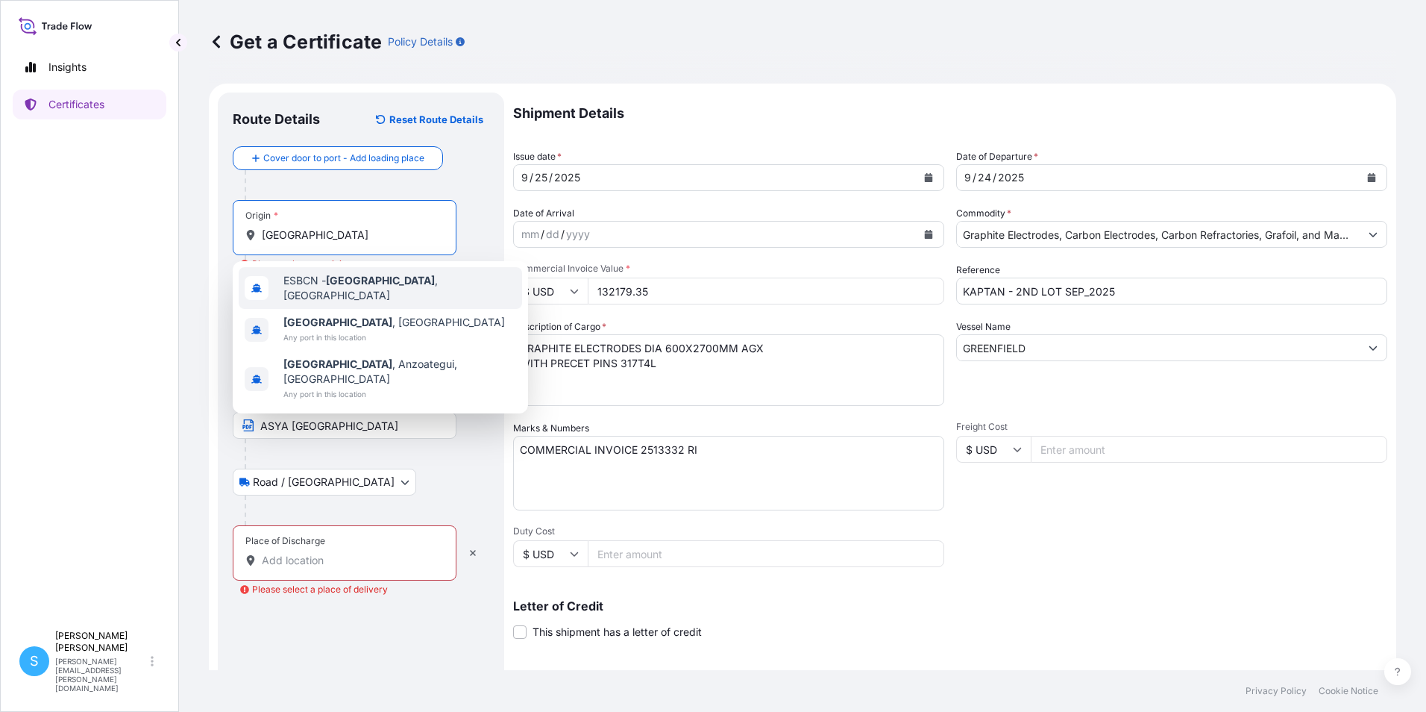
click at [345, 296] on div "ESBCN - [GEOGRAPHIC_DATA] , [GEOGRAPHIC_DATA]" at bounding box center [380, 288] width 283 height 42
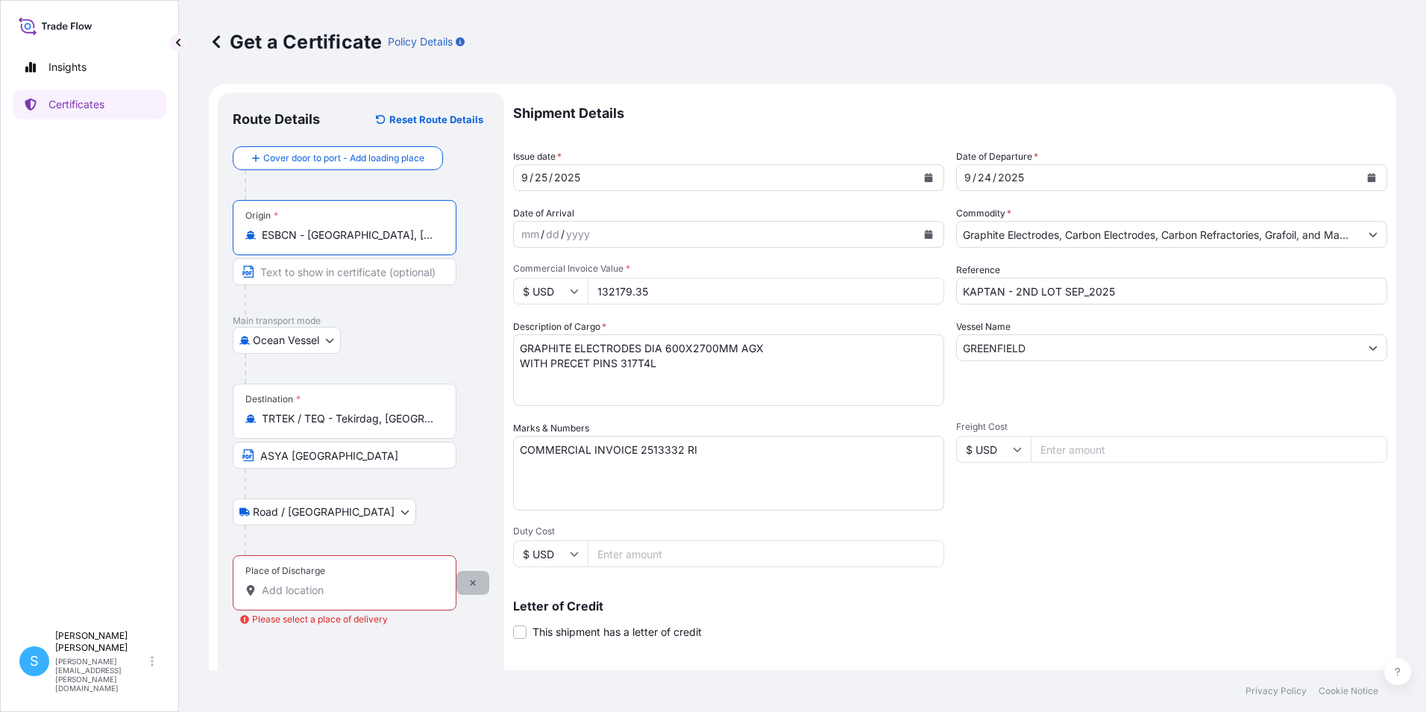
type input "ESBCN - [GEOGRAPHIC_DATA], [GEOGRAPHIC_DATA]"
click at [474, 580] on icon "button" at bounding box center [472, 582] width 9 height 9
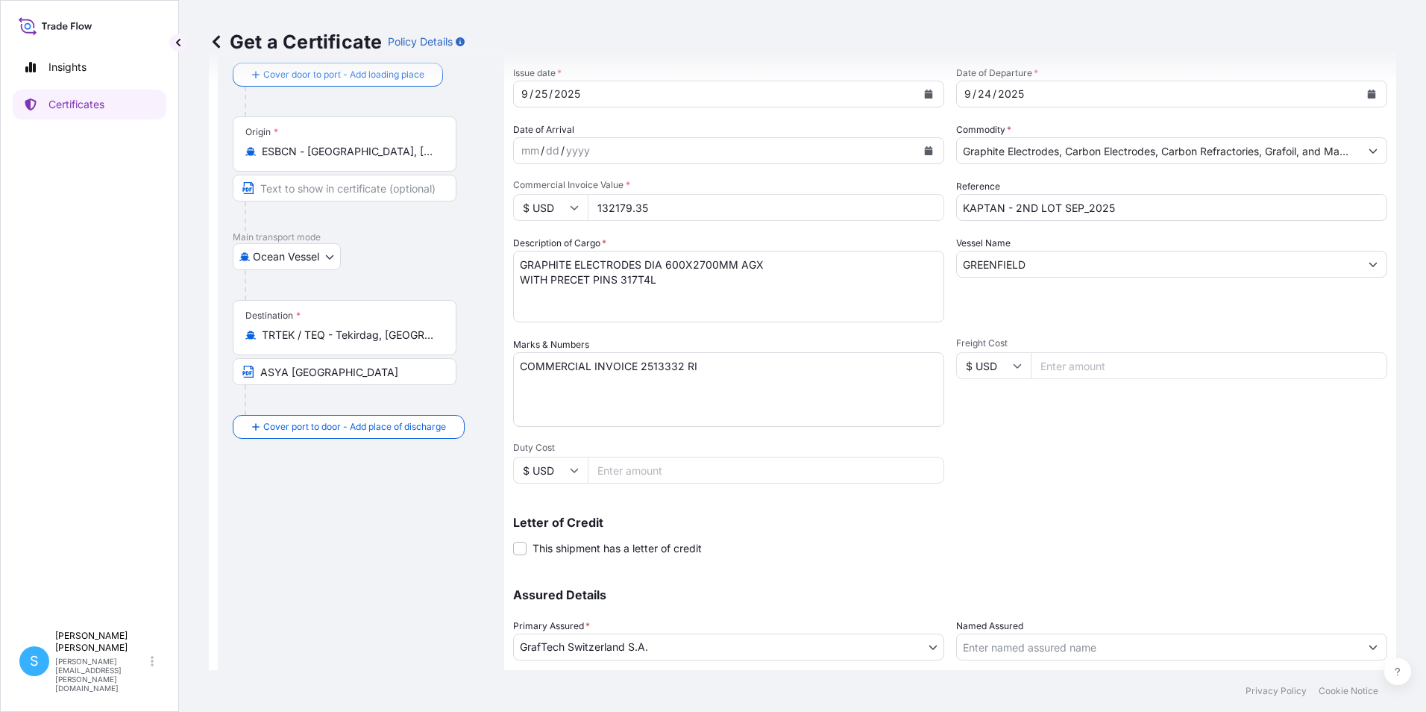
scroll to position [184, 0]
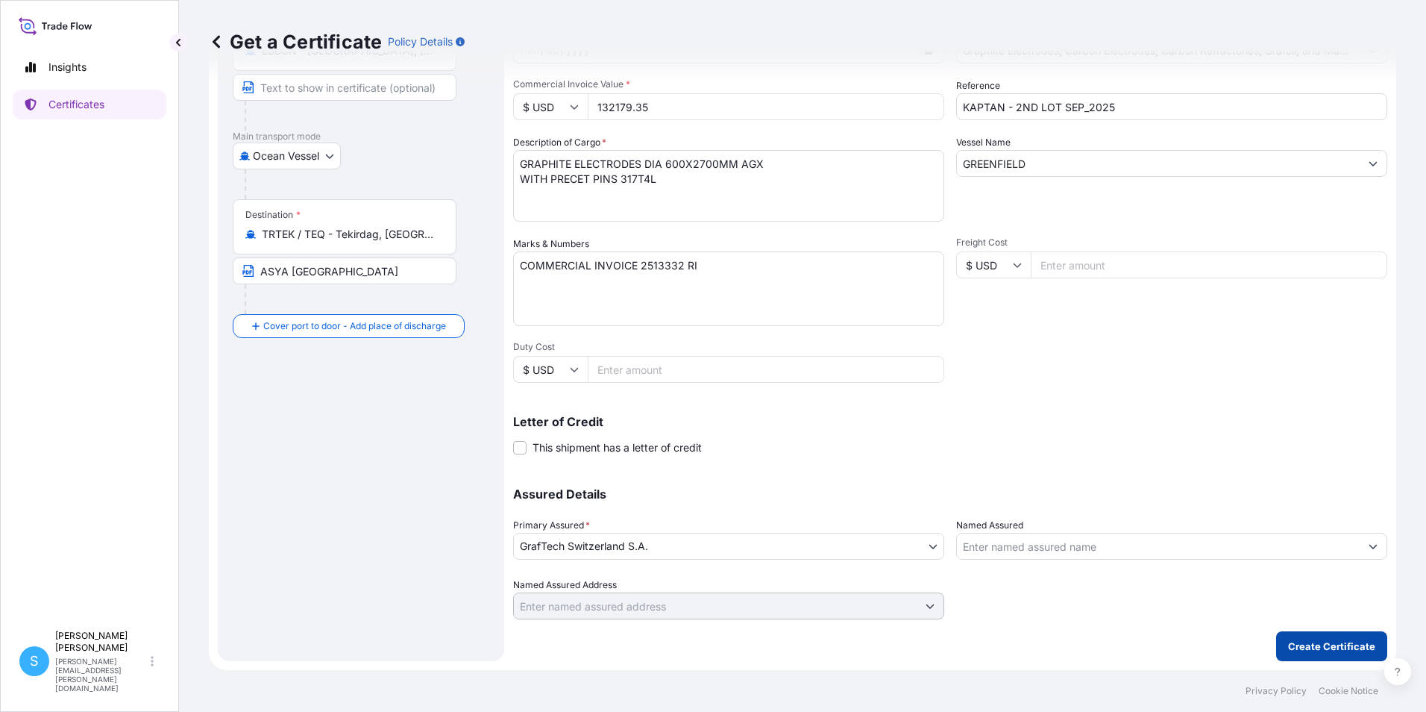
click at [1300, 645] on p "Create Certificate" at bounding box center [1331, 646] width 87 height 15
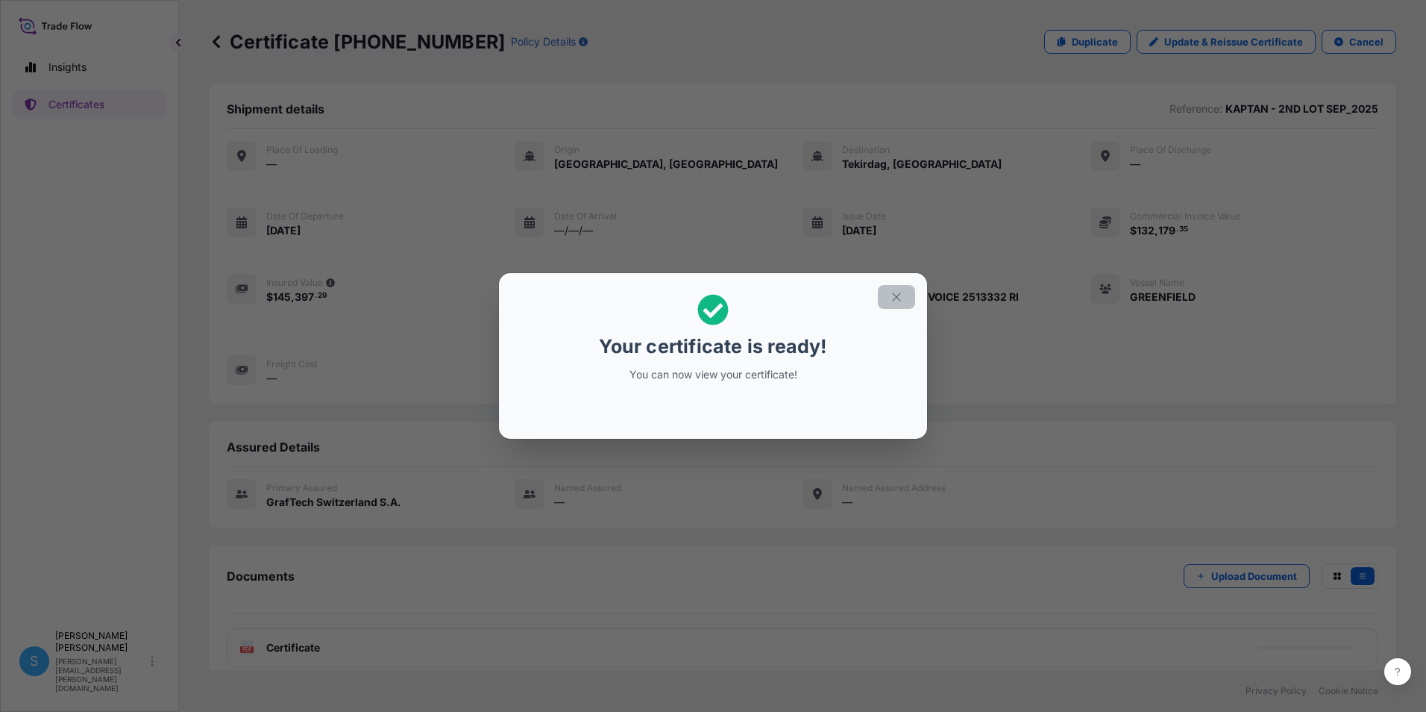
click at [888, 301] on button "button" at bounding box center [896, 297] width 37 height 24
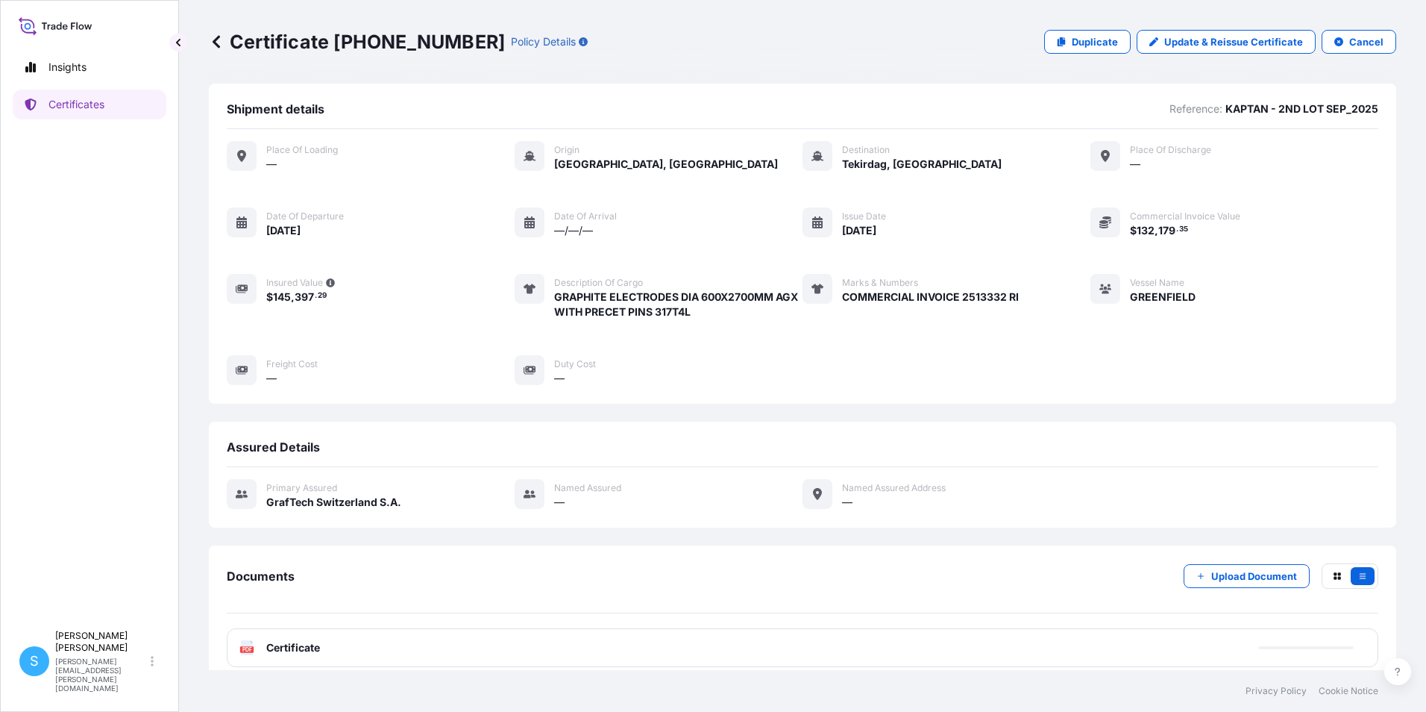
click at [310, 655] on span "Certificate" at bounding box center [293, 647] width 54 height 15
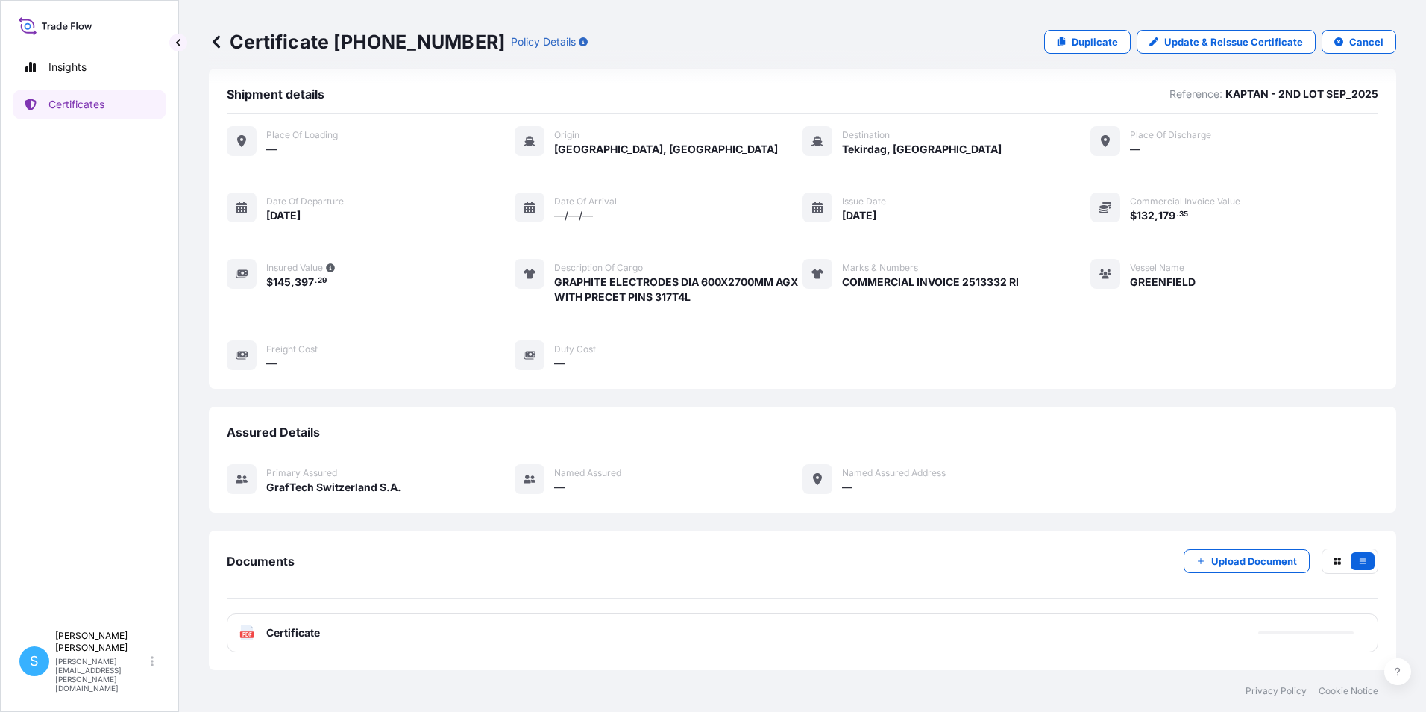
scroll to position [30, 0]
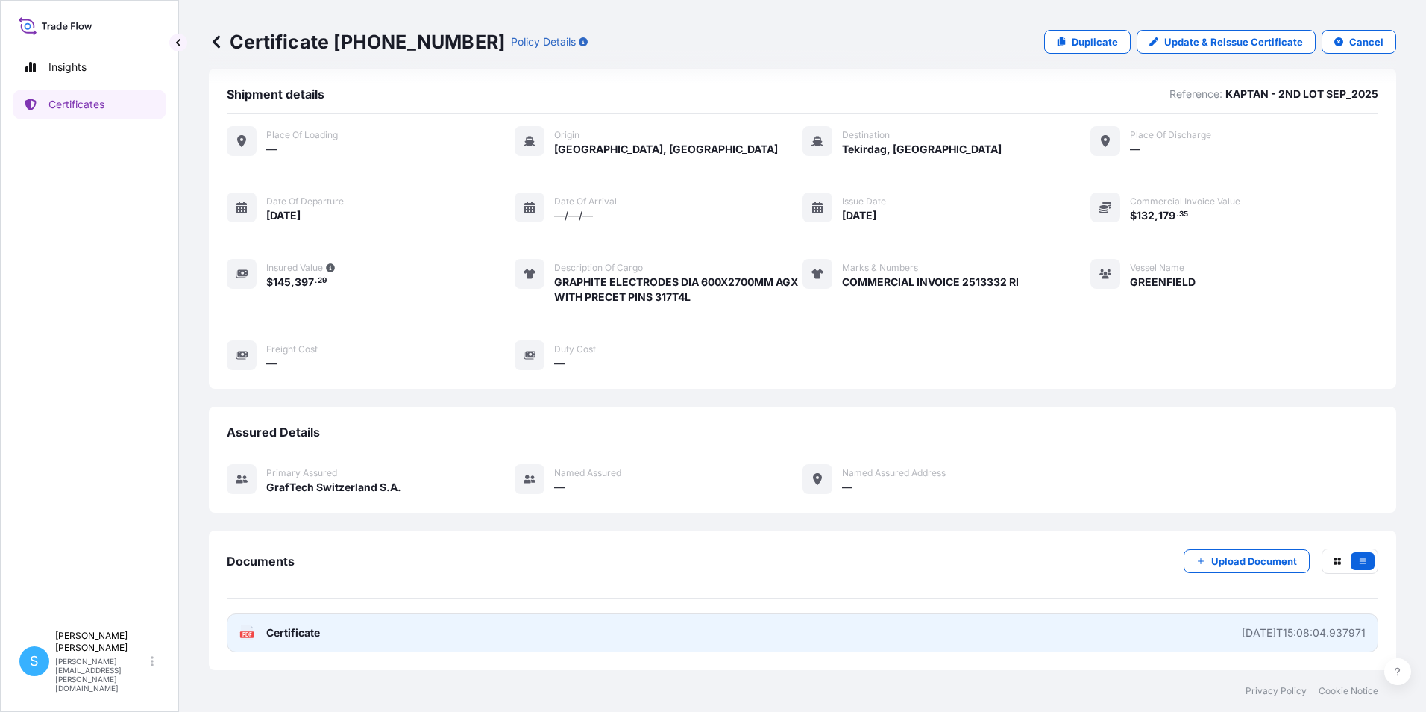
click at [1064, 642] on link "PDF Certificate [DATE]T15:08:04.937971" at bounding box center [803, 632] width 1152 height 39
